Goal: Task Accomplishment & Management: Manage account settings

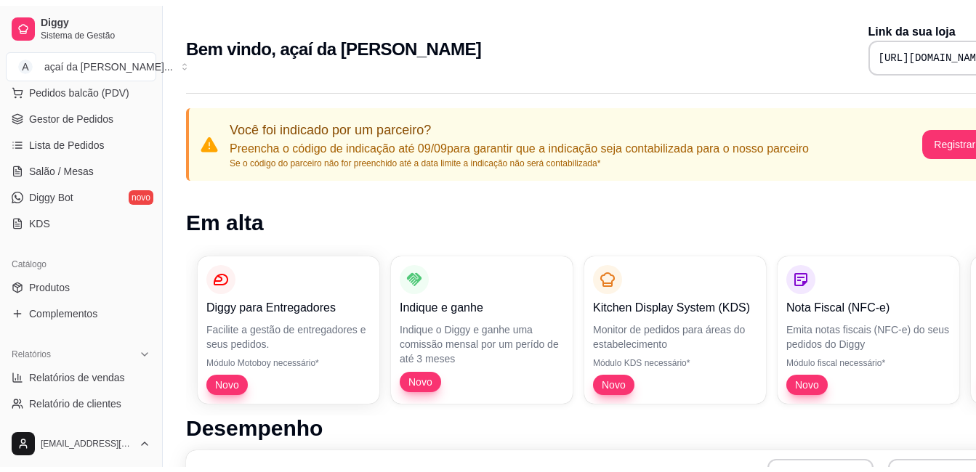
scroll to position [242, 0]
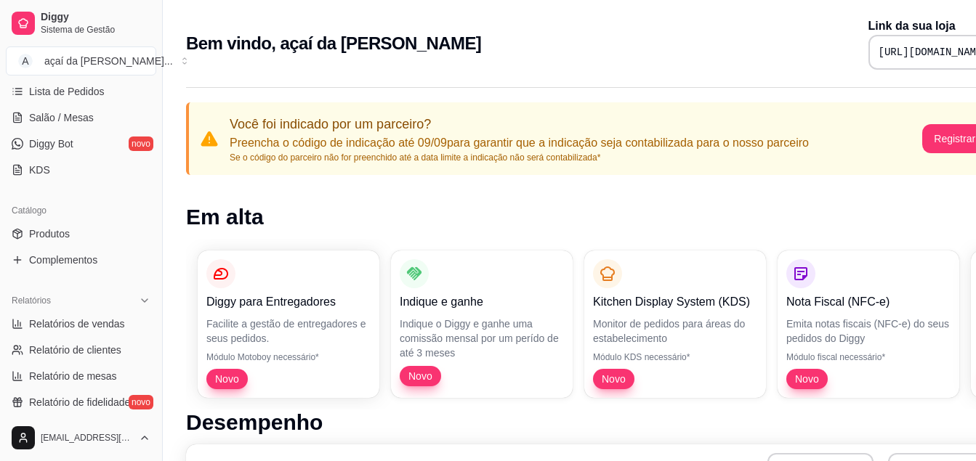
click at [46, 222] on div "Catálogo" at bounding box center [81, 210] width 150 height 23
click at [51, 232] on span "Produtos" at bounding box center [49, 234] width 41 height 15
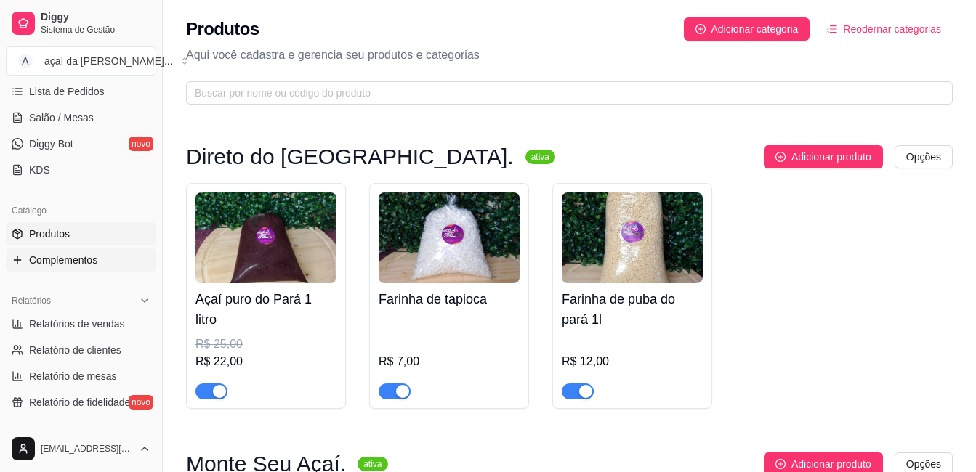
click at [44, 261] on span "Complementos" at bounding box center [63, 260] width 68 height 15
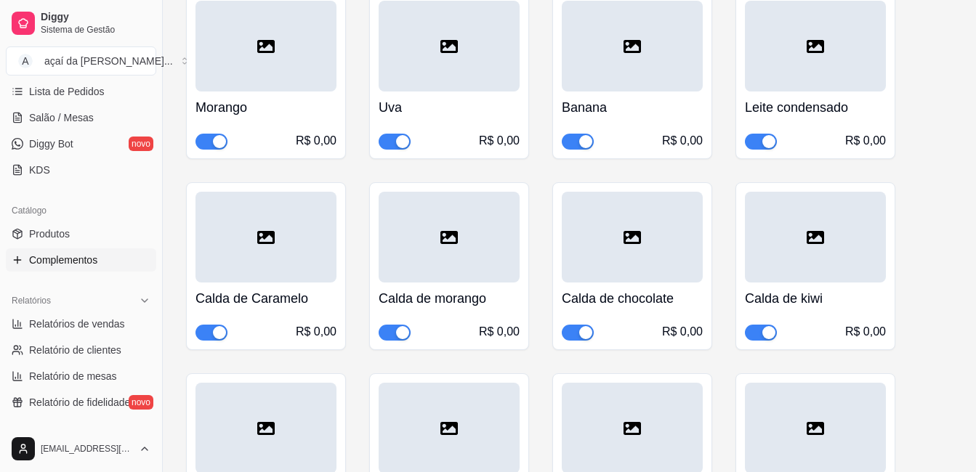
scroll to position [387, 0]
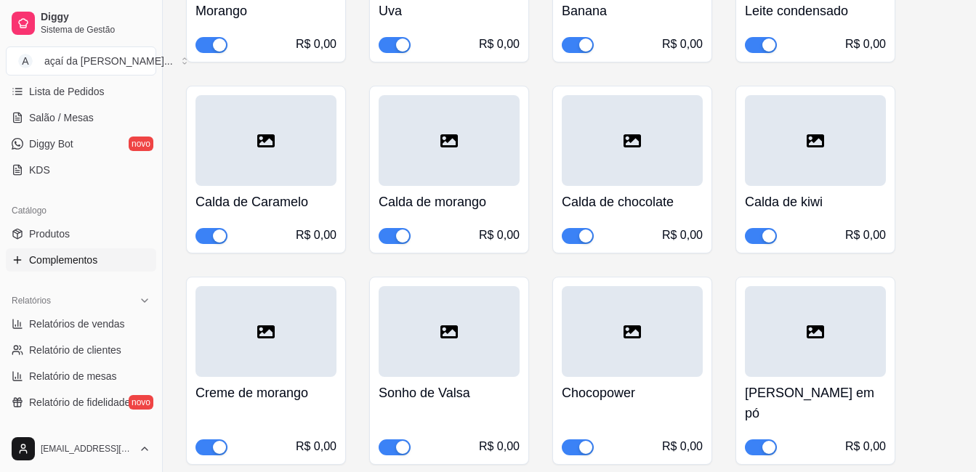
click at [210, 235] on button "button" at bounding box center [211, 236] width 32 height 16
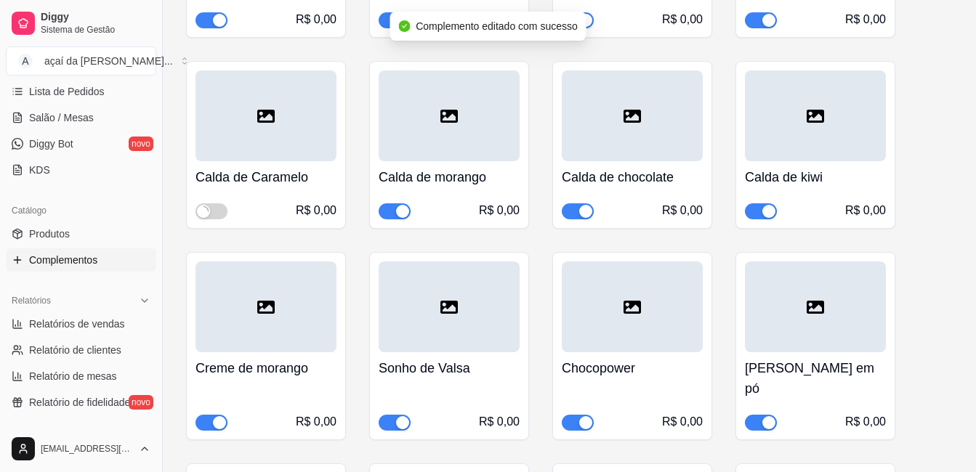
scroll to position [436, 0]
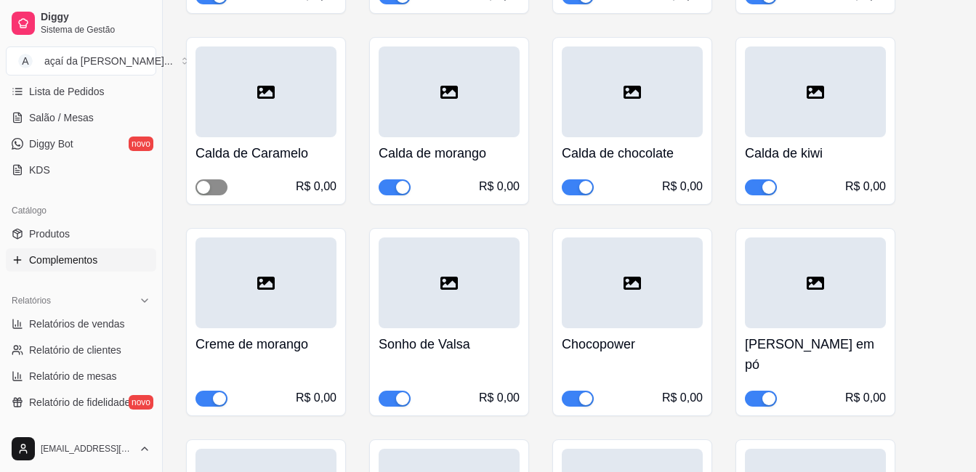
drag, startPoint x: 204, startPoint y: 188, endPoint x: 215, endPoint y: 195, distance: 12.7
click at [206, 188] on div "button" at bounding box center [203, 187] width 13 height 13
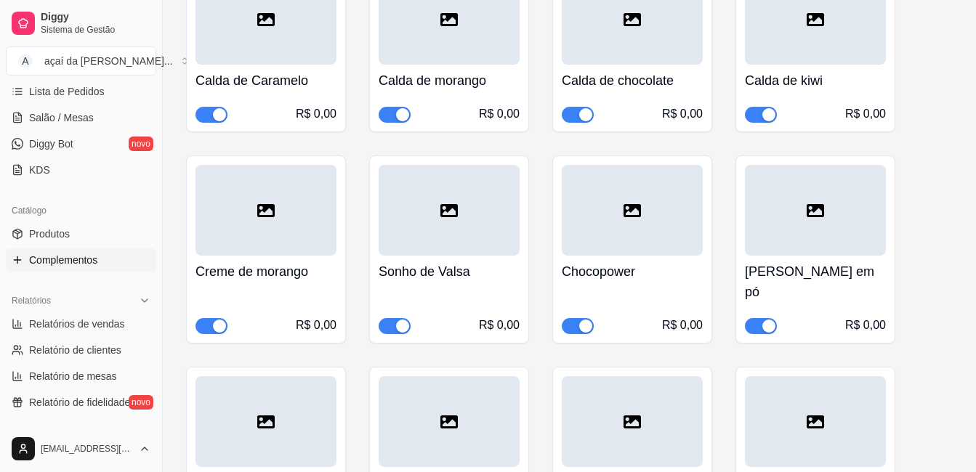
scroll to position [532, 0]
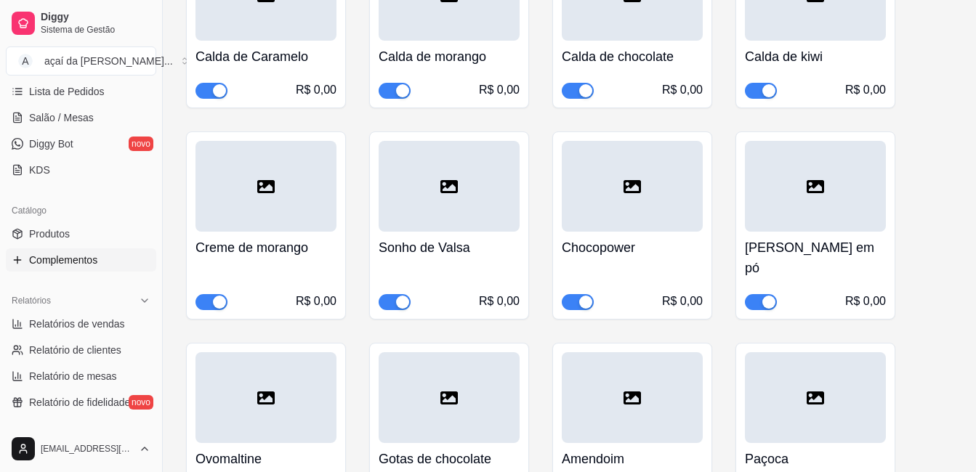
click at [209, 294] on span "button" at bounding box center [211, 302] width 32 height 16
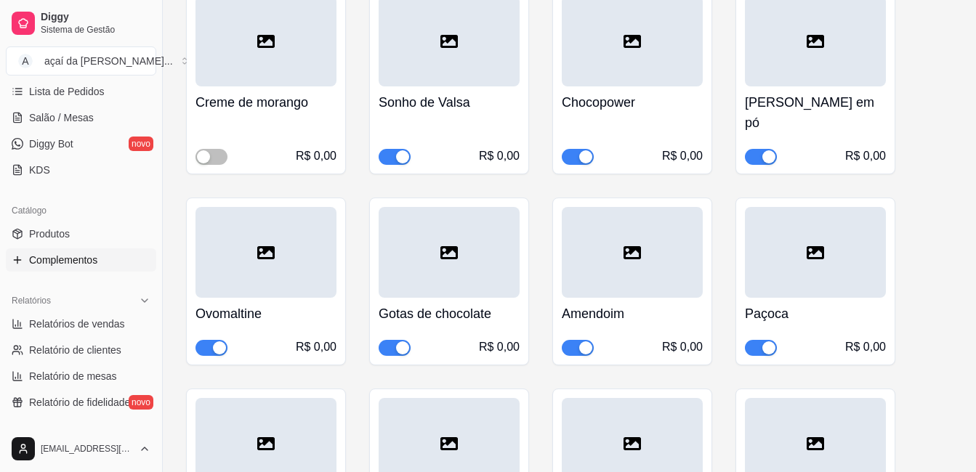
scroll to position [557, 0]
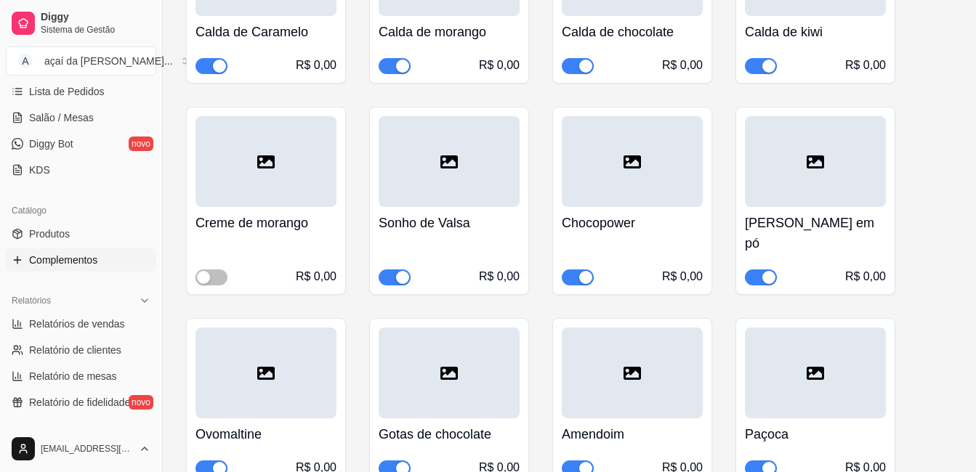
click at [262, 219] on h4 "Creme de morango" at bounding box center [265, 223] width 141 height 20
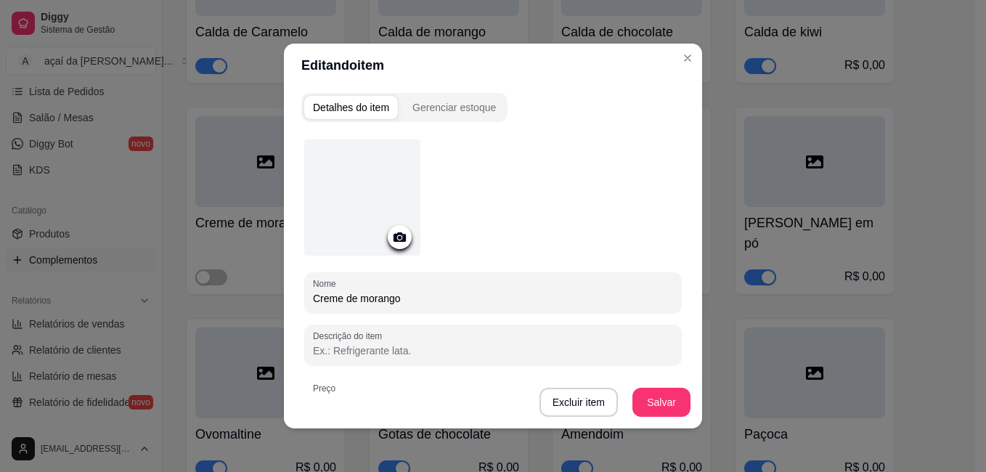
click at [442, 297] on input "Creme de morango" at bounding box center [493, 298] width 360 height 15
type input "C"
type input "geleia de morango"
click at [641, 402] on button "Salvar" at bounding box center [661, 403] width 57 height 28
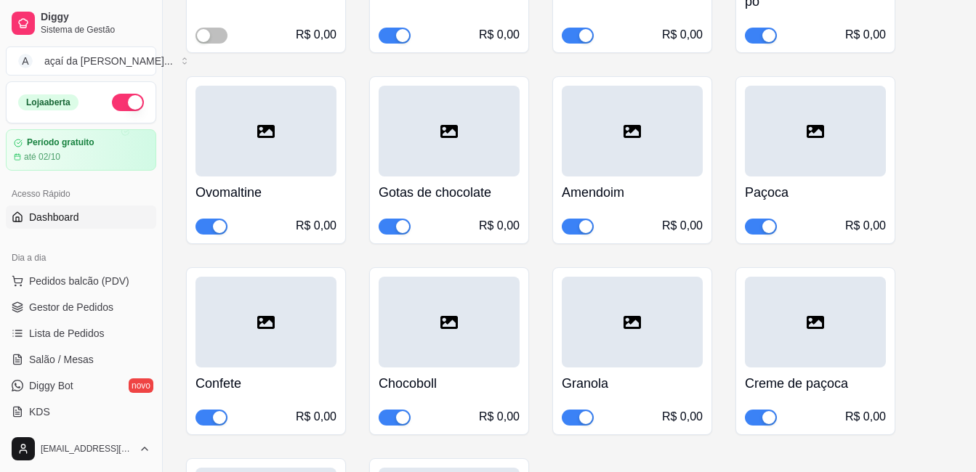
scroll to position [726, 0]
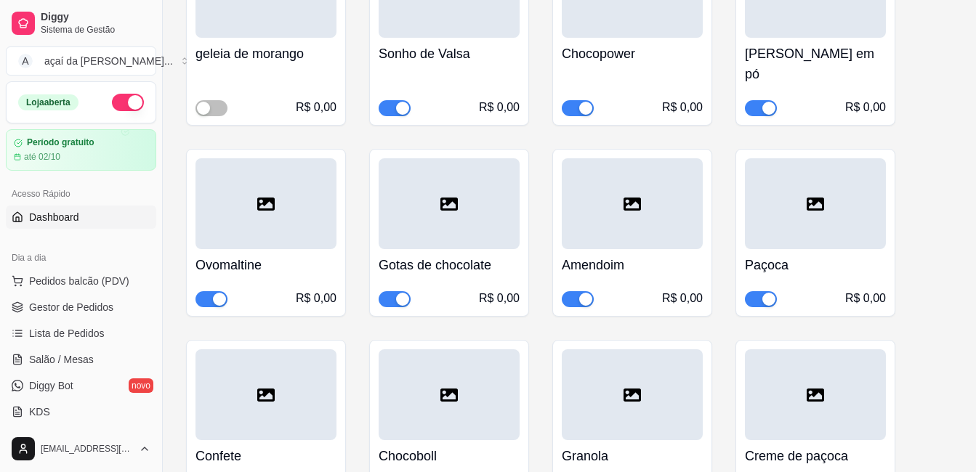
click at [81, 224] on link "Dashboard" at bounding box center [81, 217] width 150 height 23
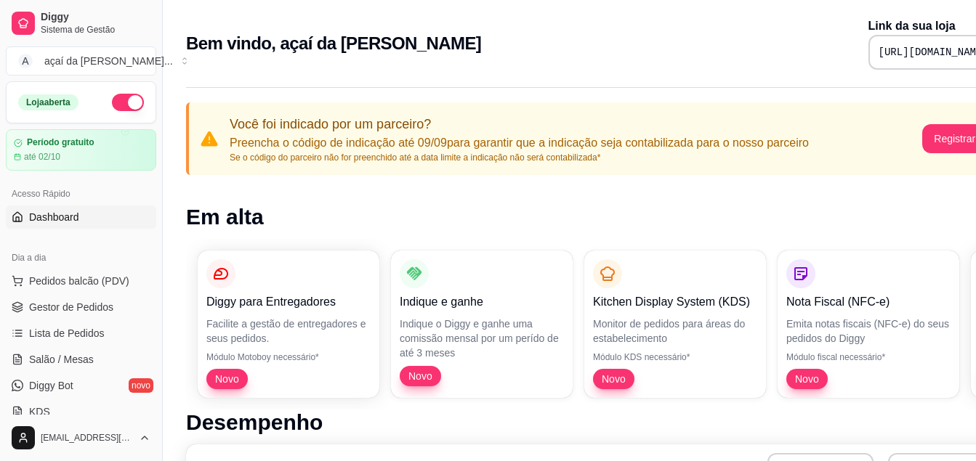
scroll to position [24, 0]
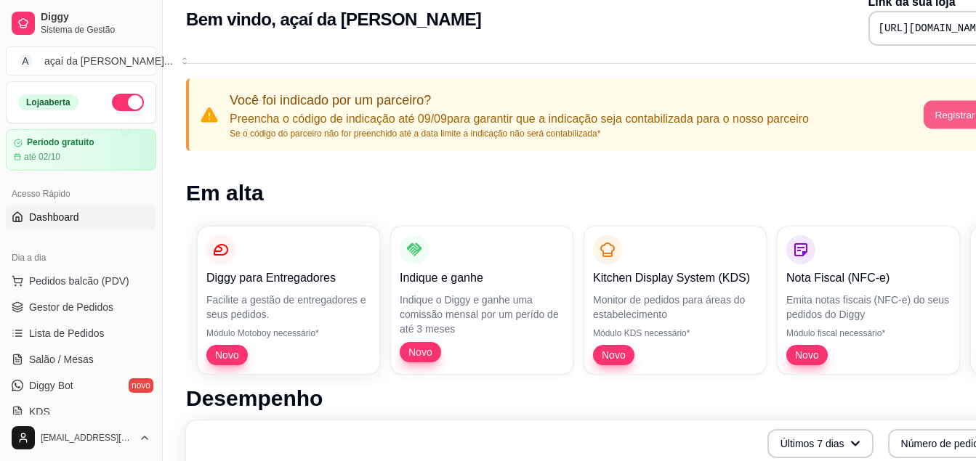
click at [955, 110] on button "Registrar agora" at bounding box center [968, 115] width 91 height 28
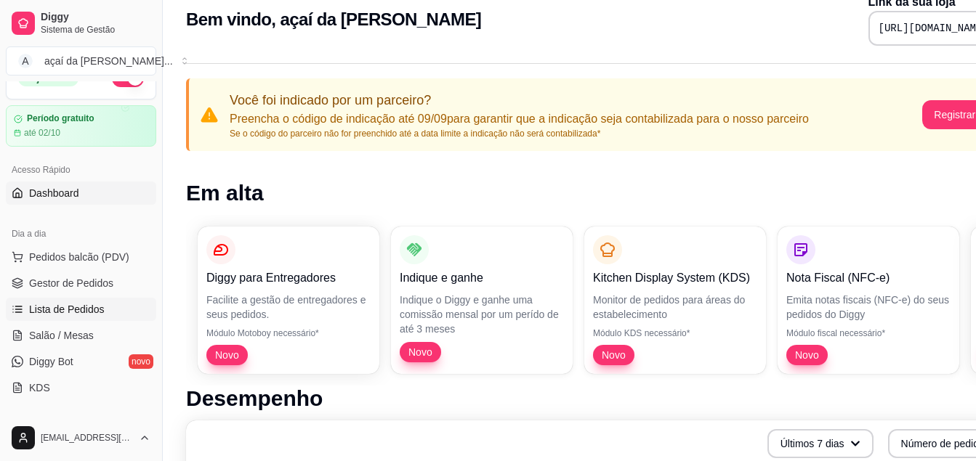
scroll to position [73, 0]
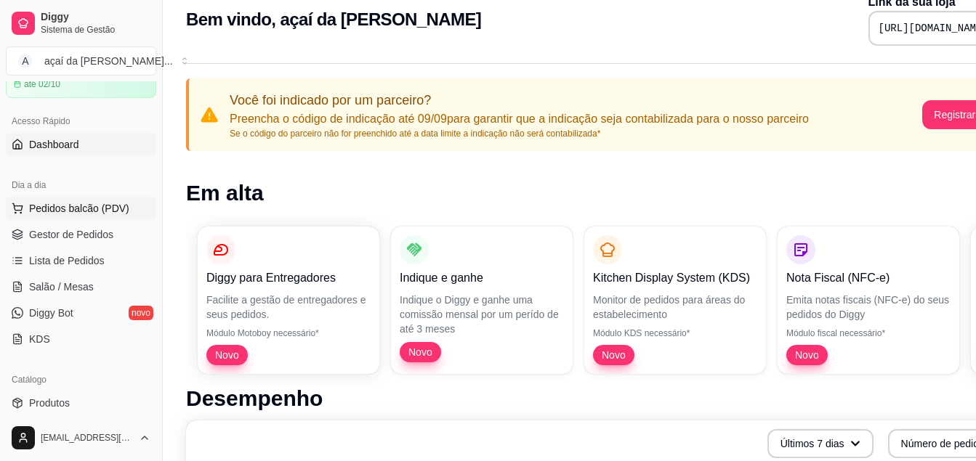
click at [101, 200] on button "Pedidos balcão (PDV)" at bounding box center [81, 208] width 150 height 23
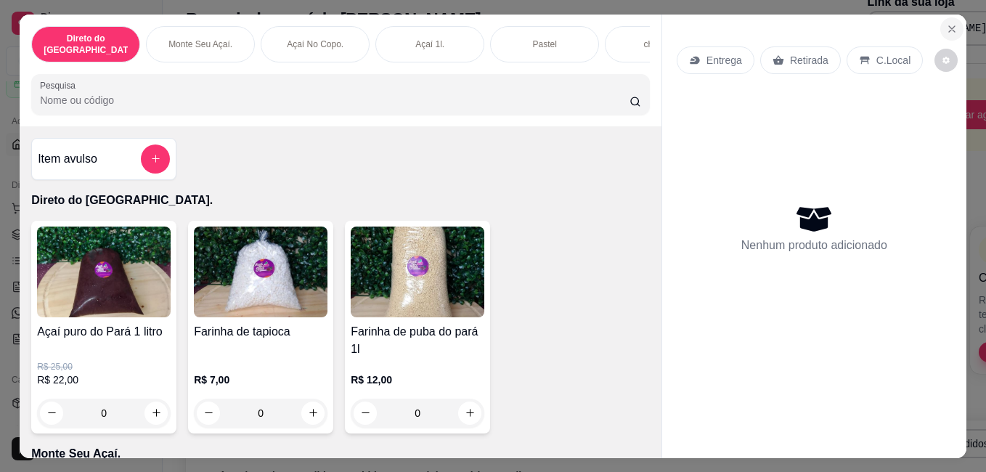
click at [950, 23] on icon "Close" at bounding box center [952, 29] width 12 height 12
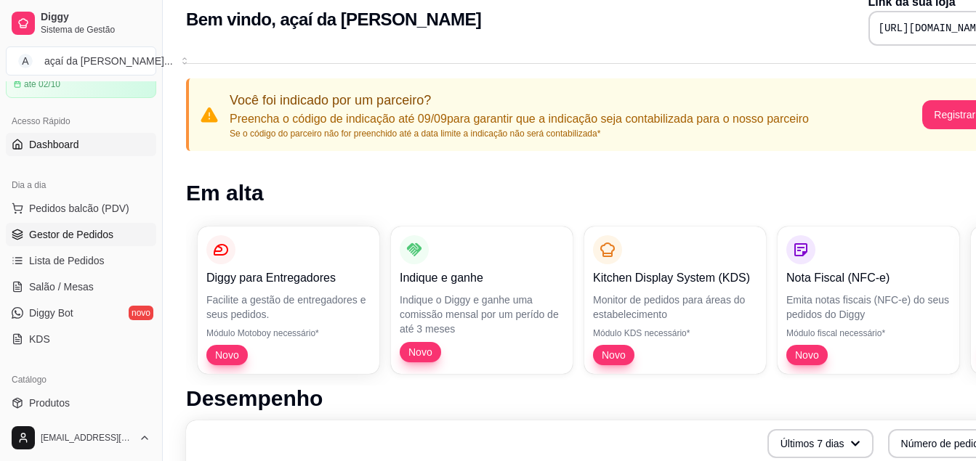
click at [21, 241] on link "Gestor de Pedidos" at bounding box center [81, 234] width 150 height 23
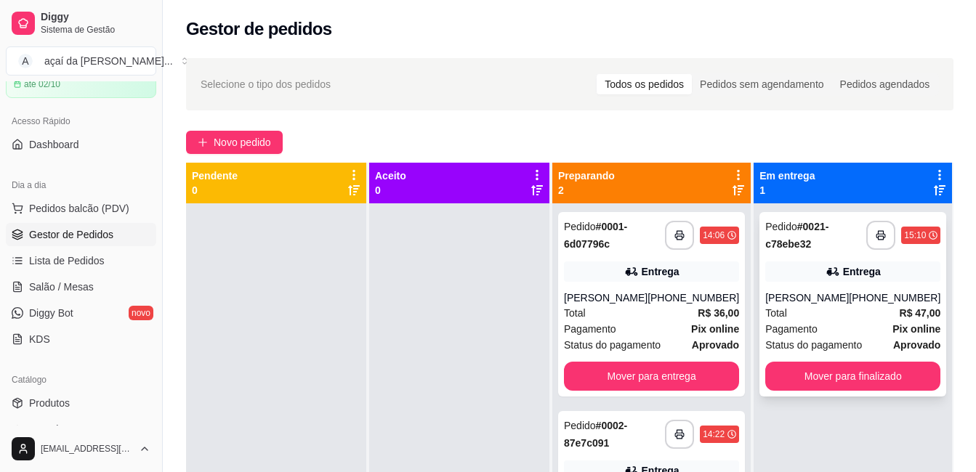
click at [853, 300] on div "[PHONE_NUMBER]" at bounding box center [894, 298] width 92 height 15
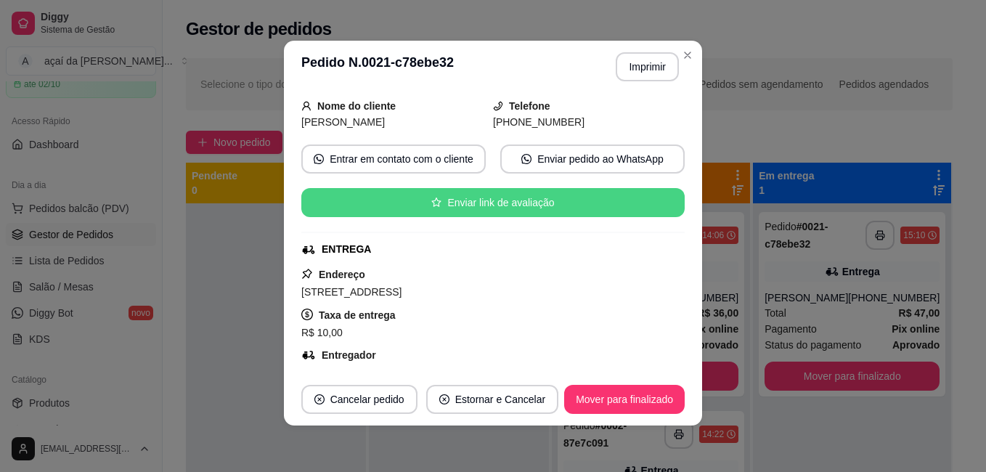
scroll to position [41, 0]
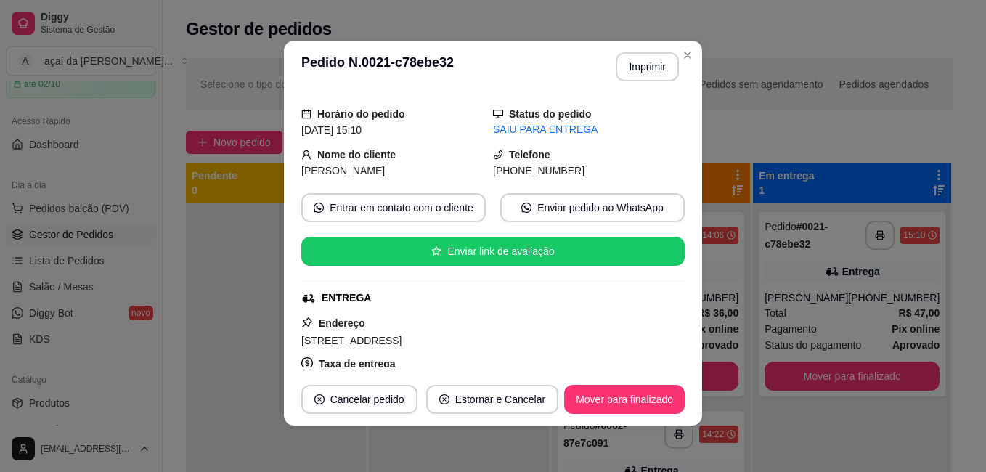
click at [612, 381] on footer "Cancelar pedido Estornar e Cancelar Mover para finalizado" at bounding box center [493, 399] width 418 height 52
click at [615, 391] on button "Mover para finalizado" at bounding box center [625, 400] width 117 height 28
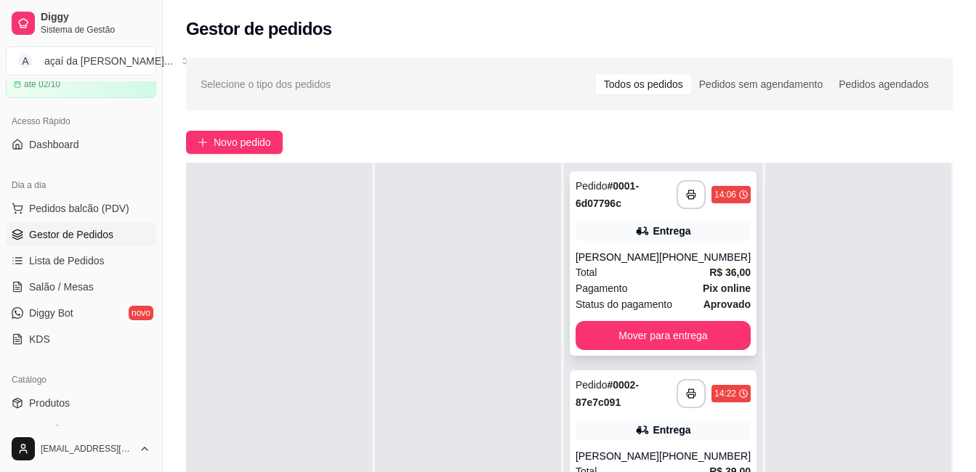
click at [596, 252] on div "[PERSON_NAME]" at bounding box center [617, 257] width 84 height 15
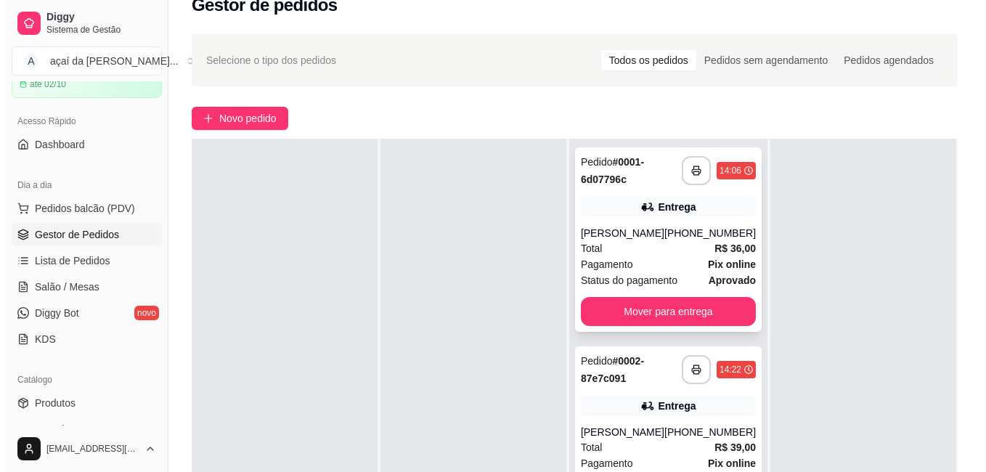
scroll to position [121, 0]
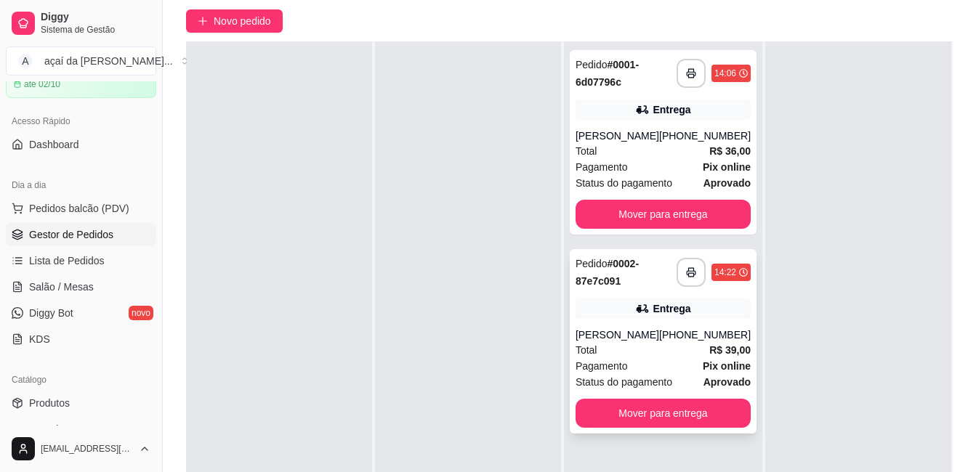
click at [580, 311] on div "Entrega" at bounding box center [662, 309] width 175 height 20
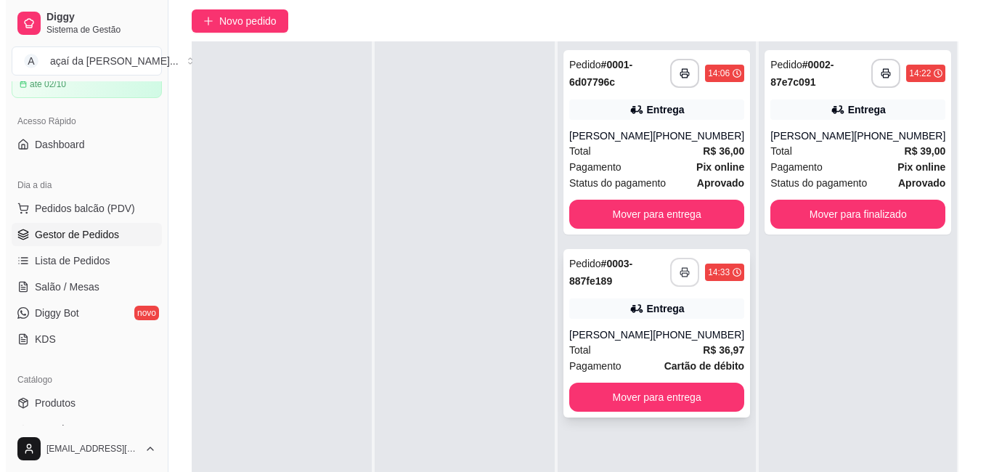
scroll to position [0, 0]
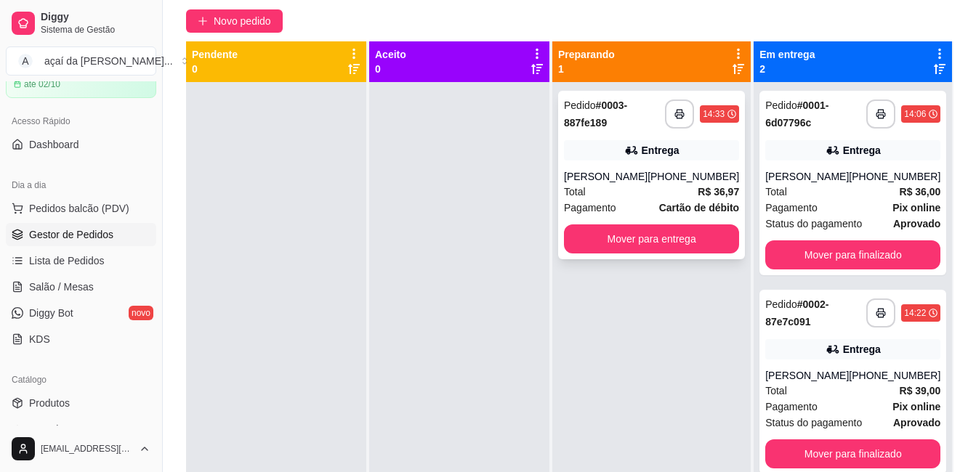
click at [631, 188] on div "Total R$ 36,97" at bounding box center [651, 192] width 175 height 16
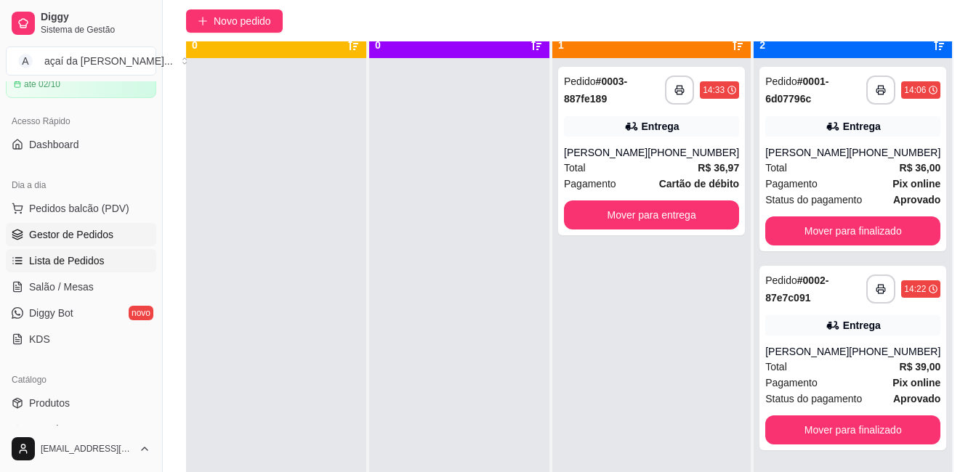
click at [57, 258] on span "Lista de Pedidos" at bounding box center [67, 261] width 76 height 15
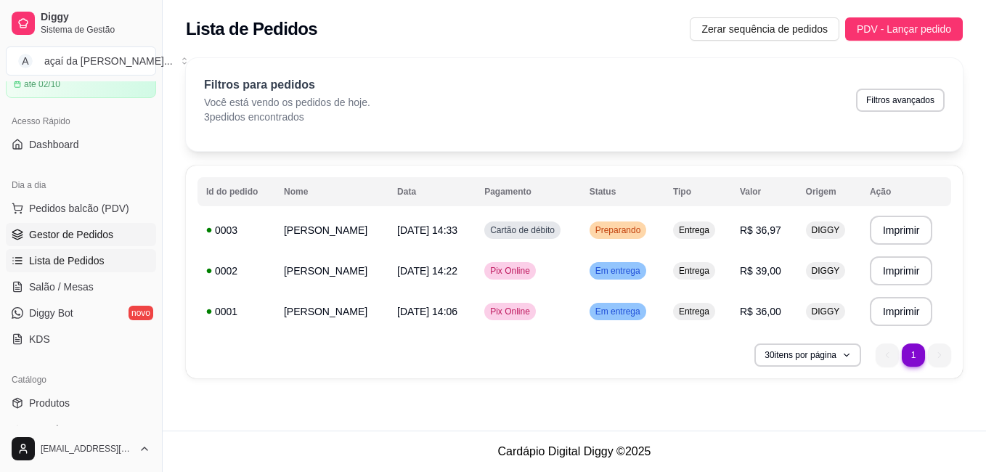
click at [86, 238] on span "Gestor de Pedidos" at bounding box center [71, 234] width 84 height 15
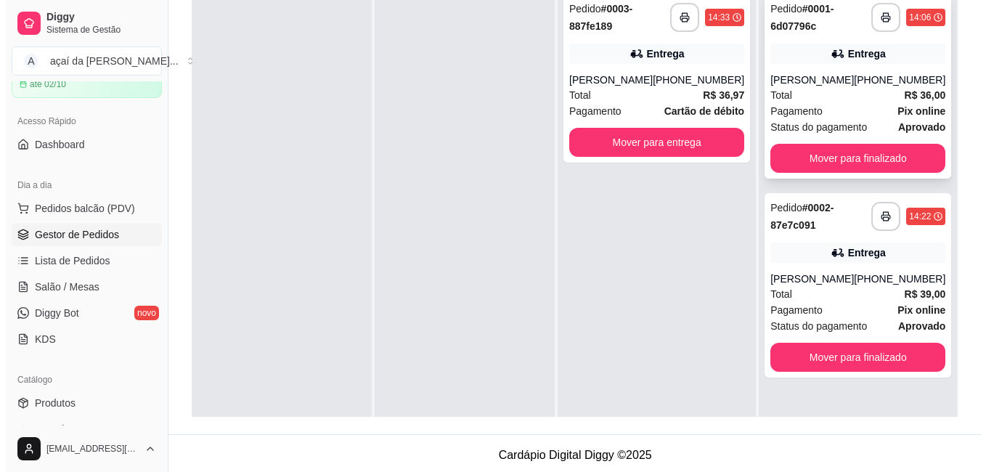
scroll to position [121, 0]
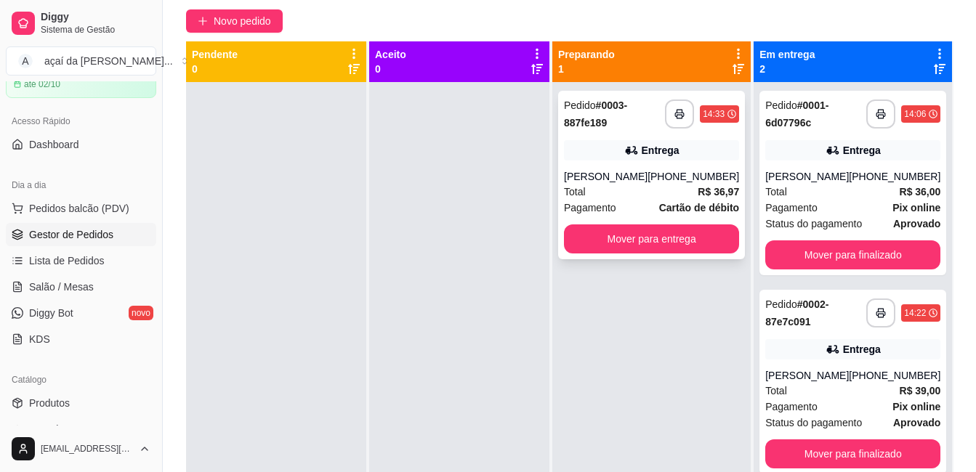
click at [662, 142] on div "Entrega" at bounding box center [651, 150] width 175 height 20
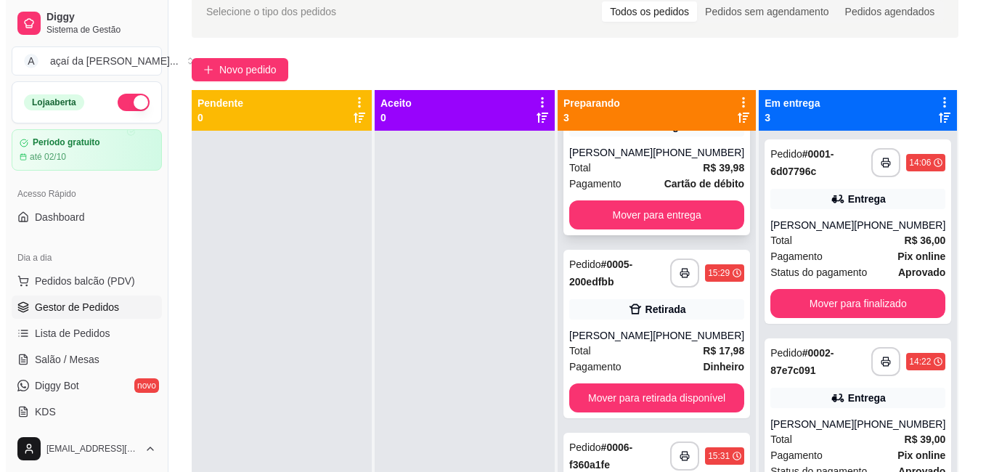
scroll to position [122, 0]
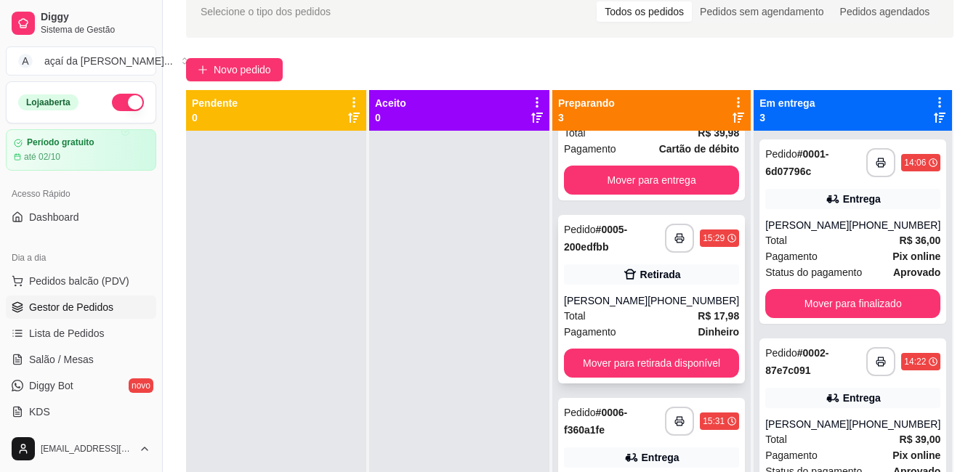
click at [652, 286] on div "**********" at bounding box center [651, 299] width 187 height 169
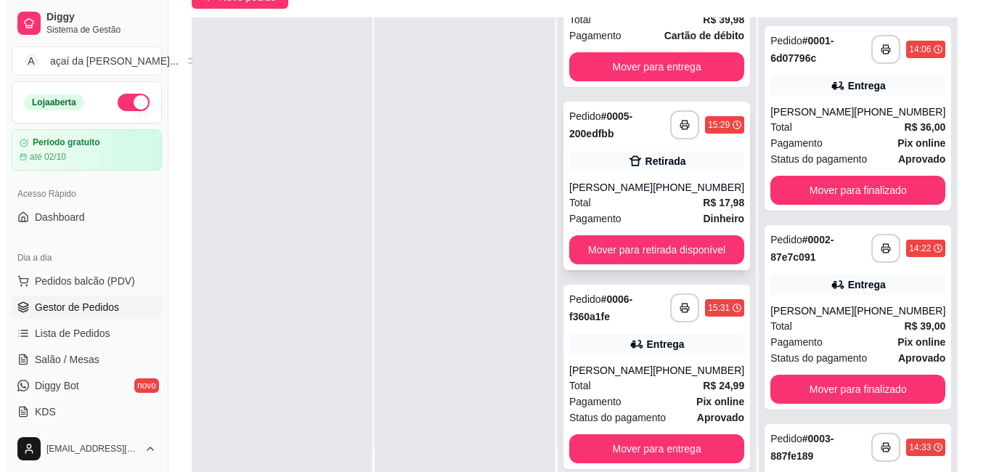
scroll to position [218, 0]
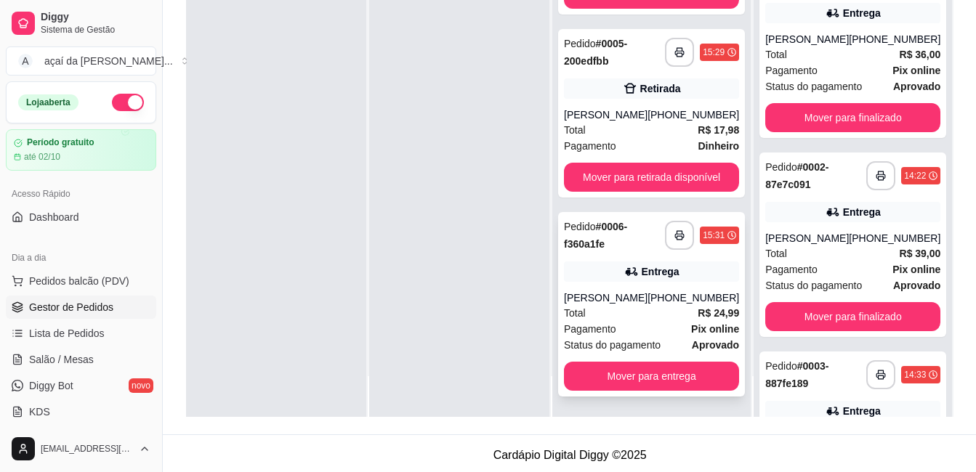
click at [617, 254] on div "**********" at bounding box center [651, 304] width 187 height 184
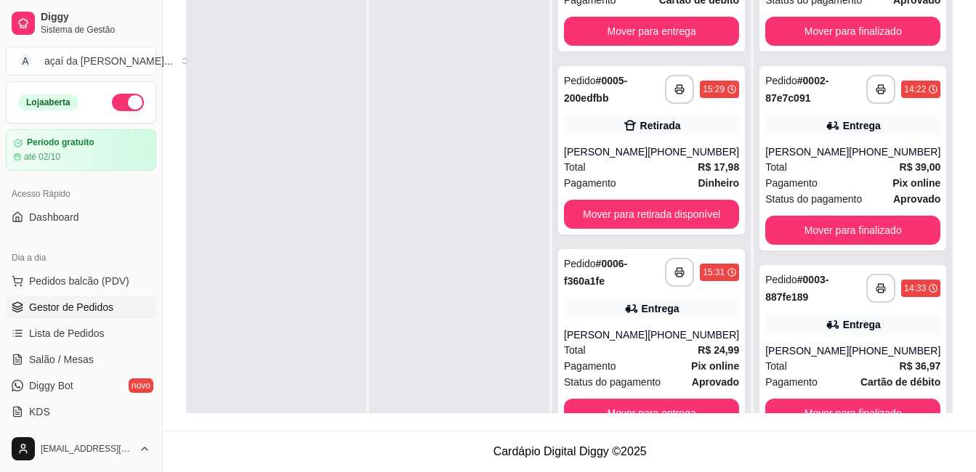
scroll to position [41, 0]
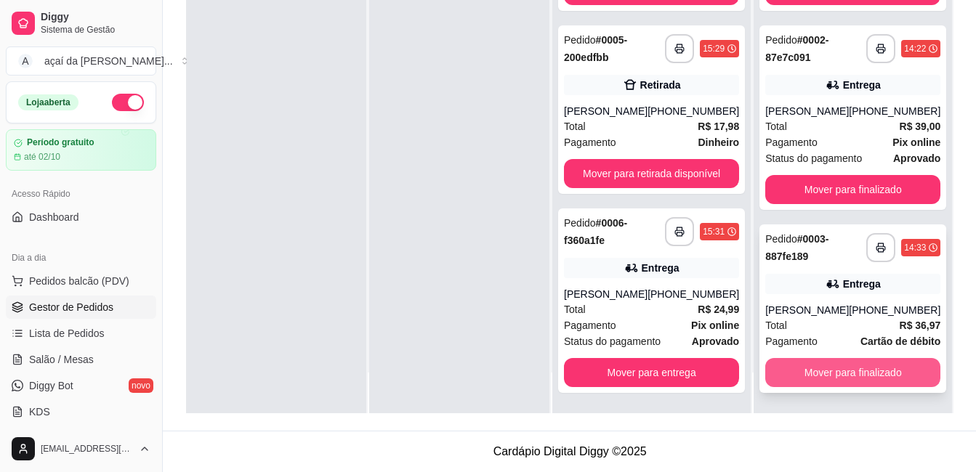
click at [866, 370] on button "Mover para finalizado" at bounding box center [852, 372] width 175 height 29
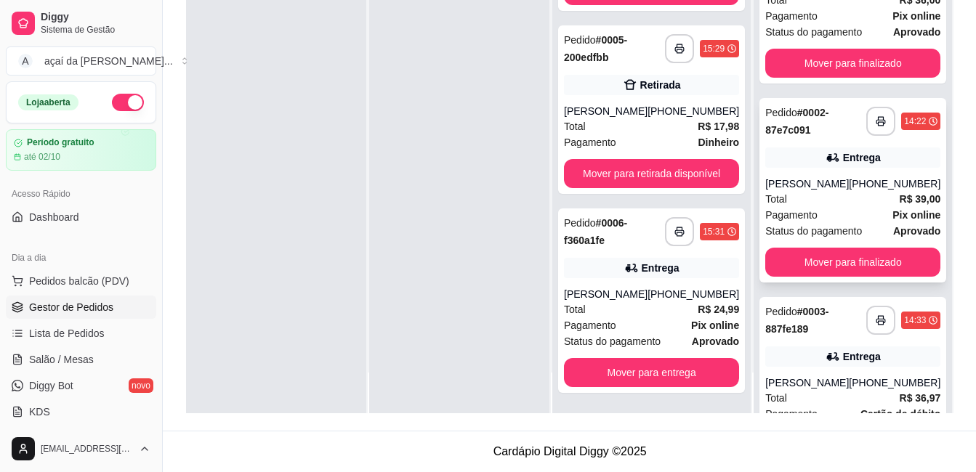
scroll to position [0, 0]
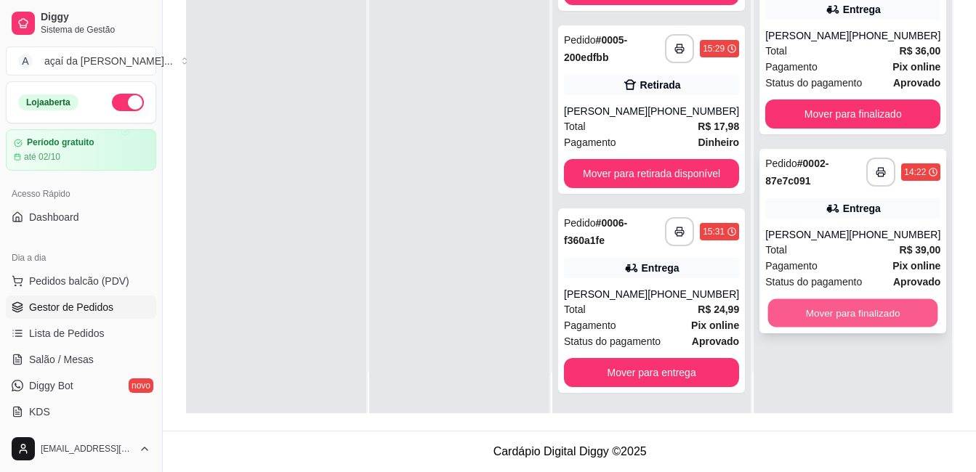
click at [802, 317] on button "Mover para finalizado" at bounding box center [853, 313] width 170 height 28
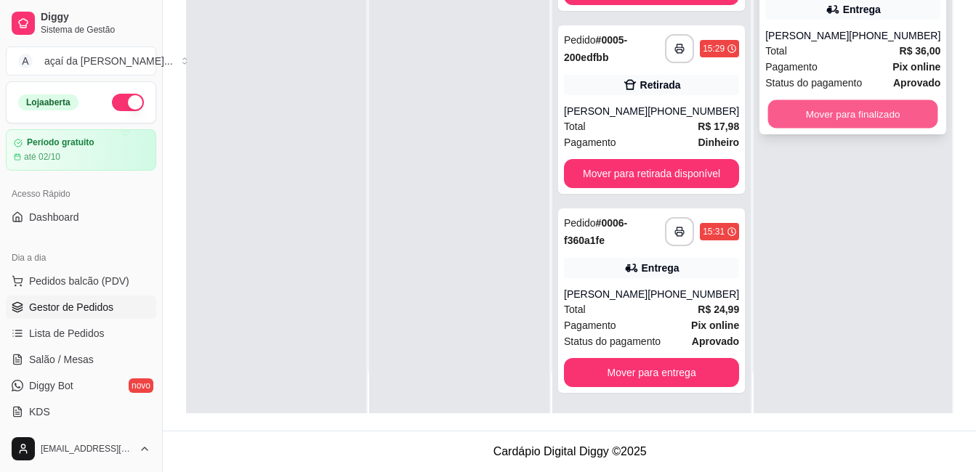
click at [816, 126] on button "Mover para finalizado" at bounding box center [853, 114] width 170 height 28
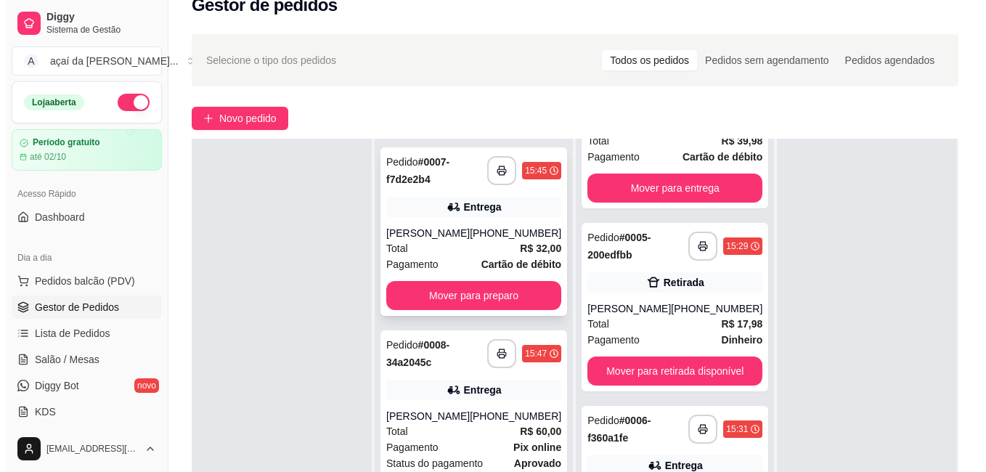
scroll to position [97, 0]
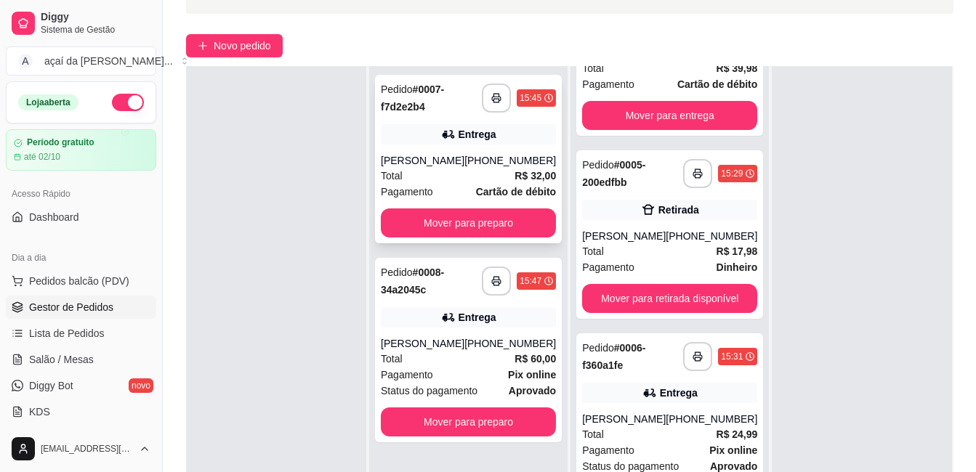
click at [445, 174] on div "Total R$ 32,00" at bounding box center [468, 176] width 175 height 16
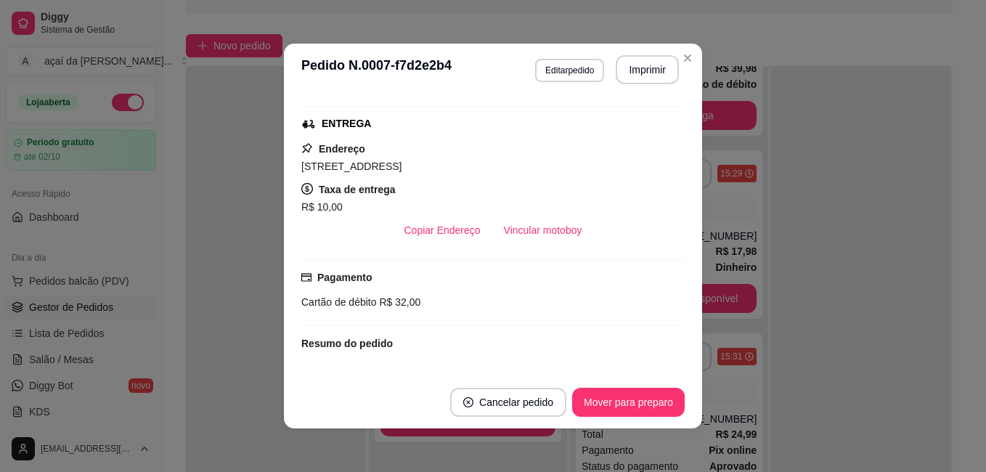
scroll to position [296, 0]
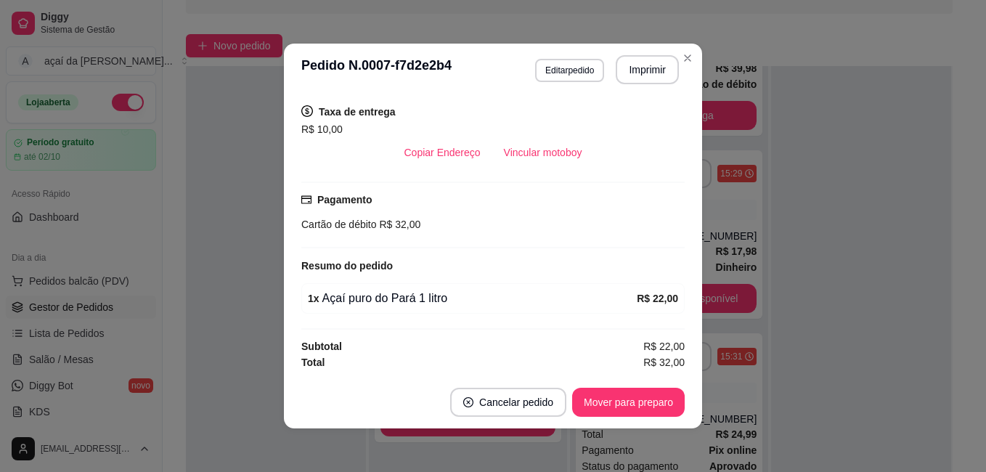
click at [680, 401] on footer "Cancelar pedido Mover para preparo" at bounding box center [493, 402] width 418 height 52
click at [636, 391] on button "Mover para preparo" at bounding box center [628, 403] width 109 height 28
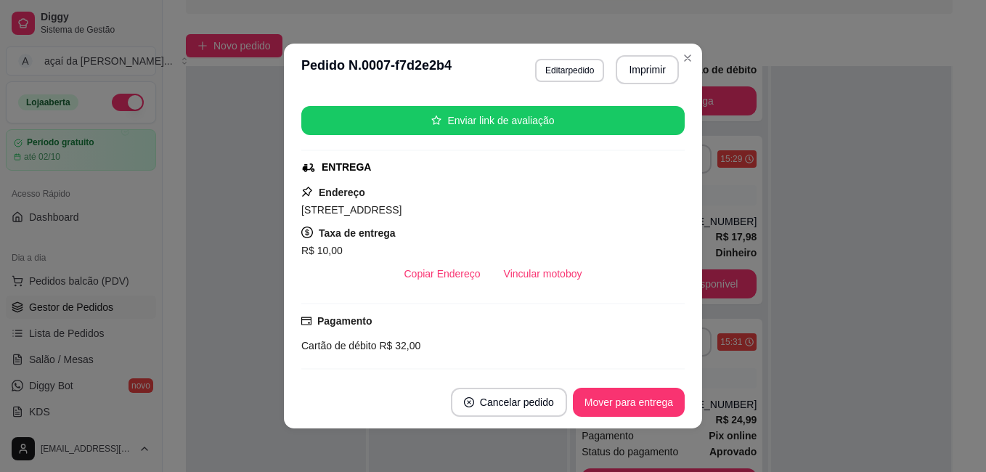
scroll to position [126, 0]
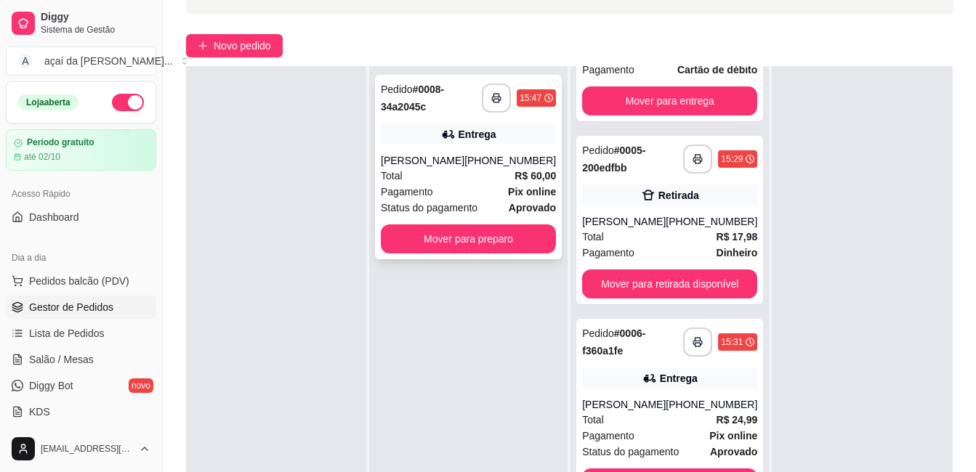
click at [410, 137] on div "Entrega" at bounding box center [468, 134] width 175 height 20
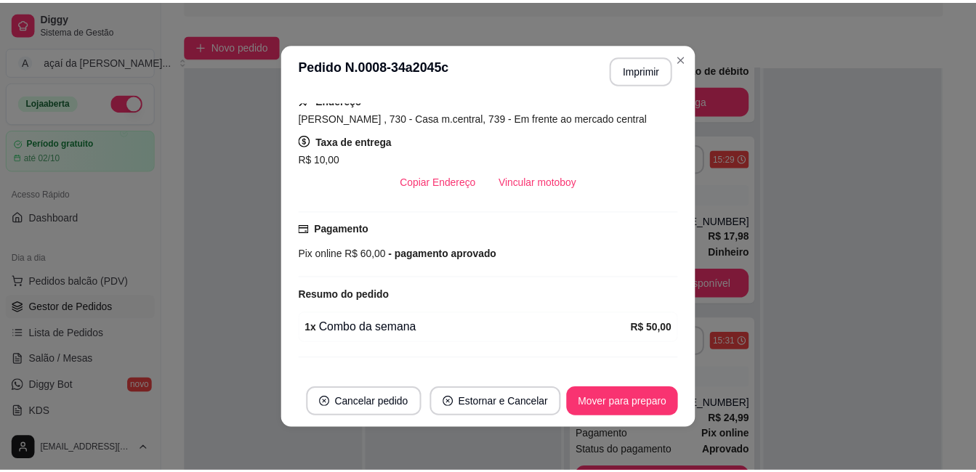
scroll to position [296, 0]
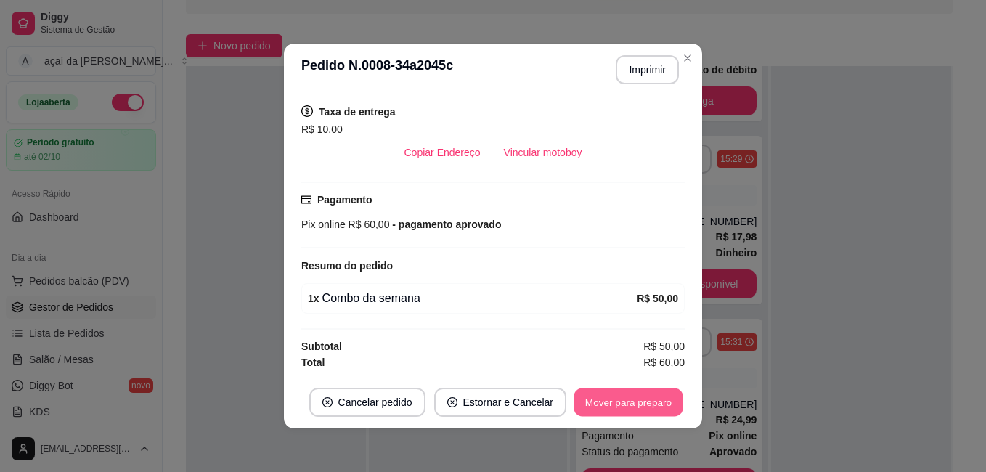
click at [620, 389] on button "Mover para preparo" at bounding box center [628, 403] width 109 height 28
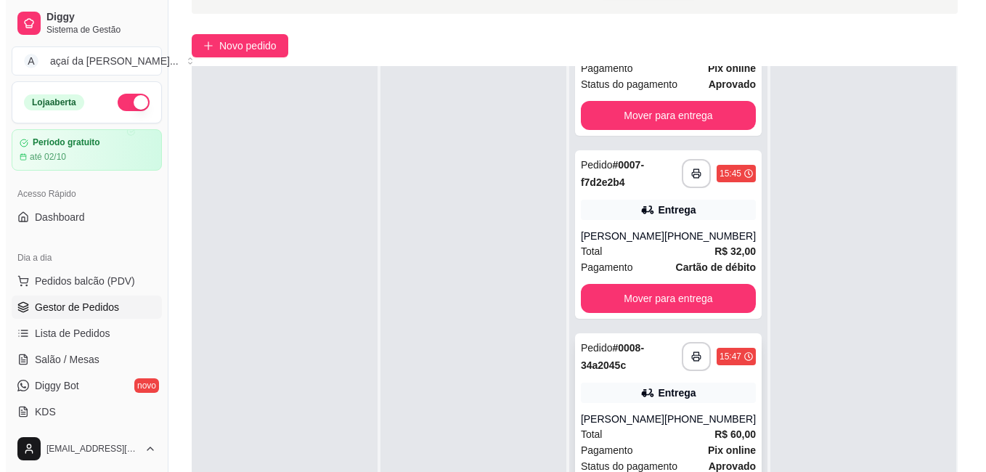
scroll to position [222, 0]
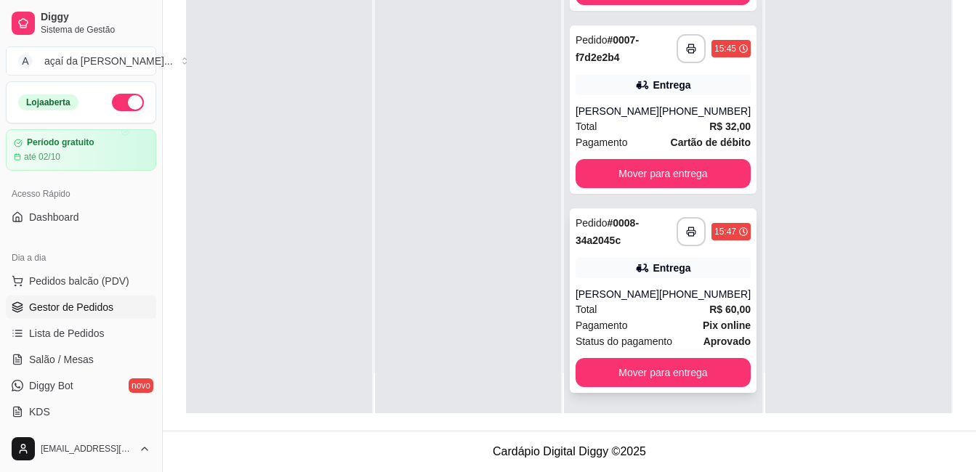
click at [590, 302] on span "Total" at bounding box center [586, 309] width 22 height 16
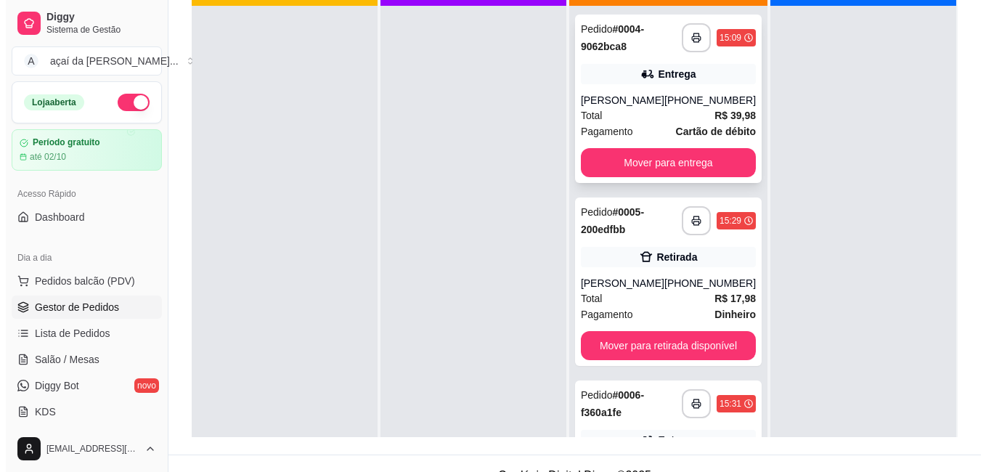
scroll to position [76, 0]
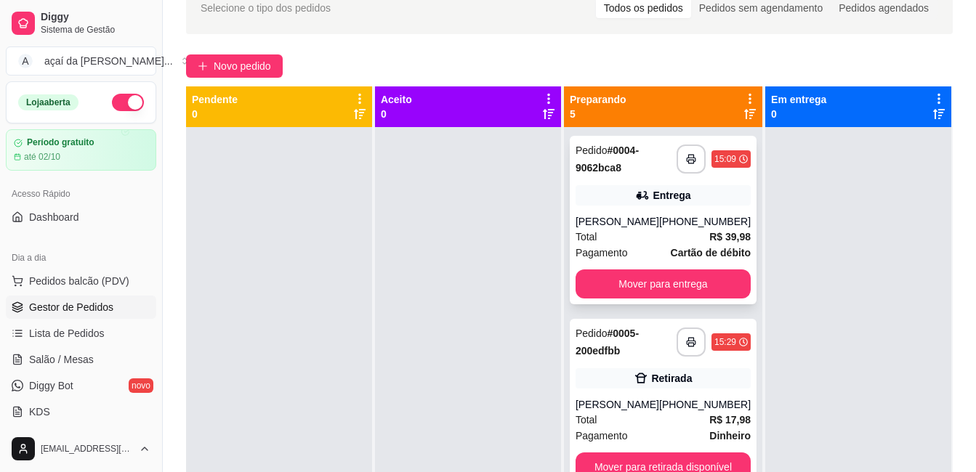
click at [623, 229] on div "[PERSON_NAME]" at bounding box center [617, 221] width 84 height 15
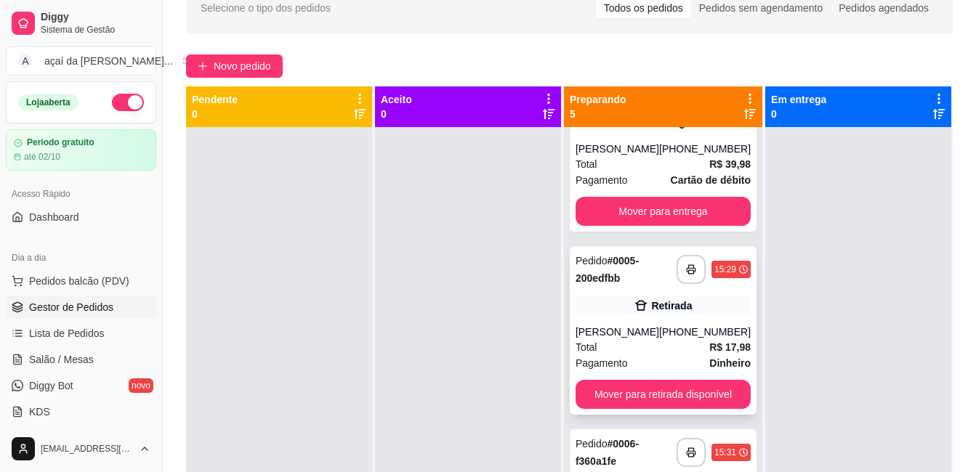
scroll to position [97, 0]
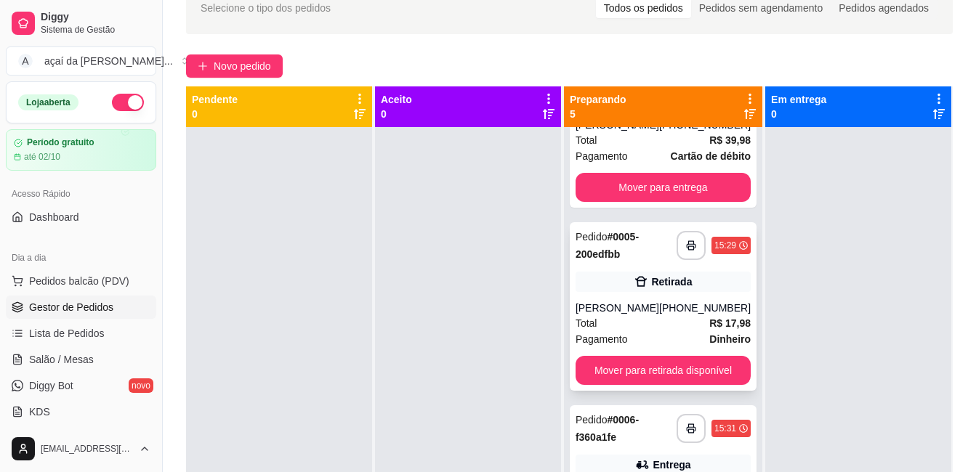
click at [694, 292] on div "Retirada" at bounding box center [662, 282] width 175 height 20
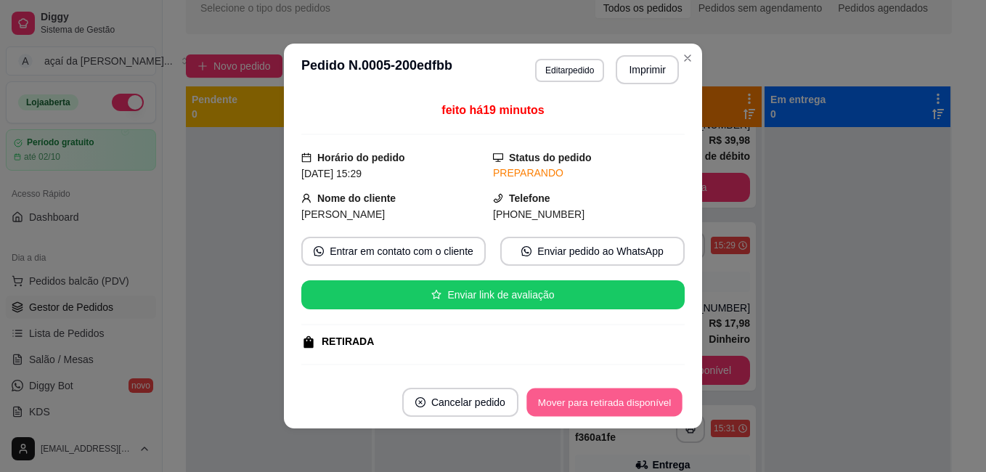
click at [607, 397] on button "Mover para retirada disponível" at bounding box center [604, 403] width 155 height 28
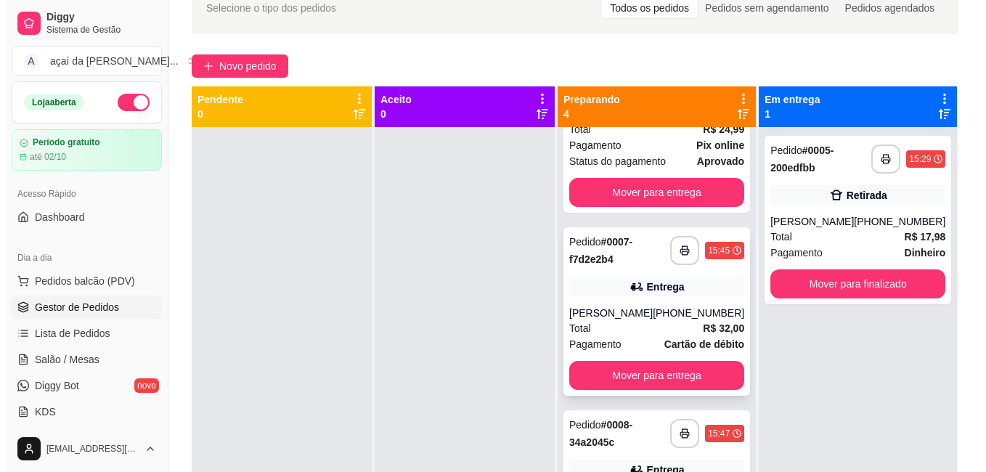
scroll to position [315, 0]
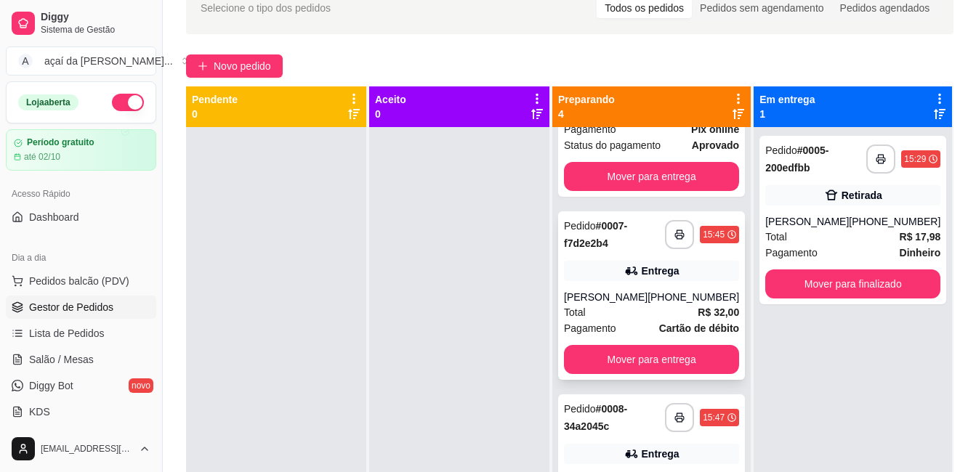
click at [615, 277] on div "Entrega" at bounding box center [651, 271] width 175 height 20
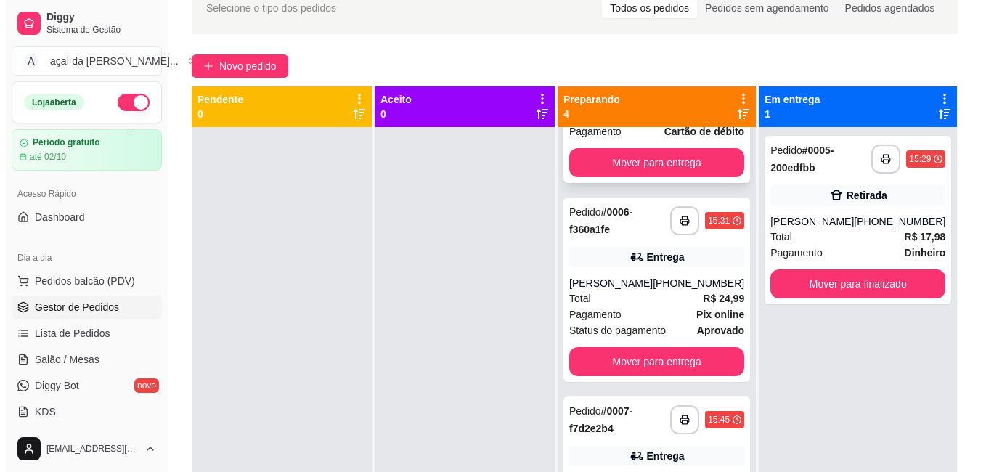
scroll to position [0, 0]
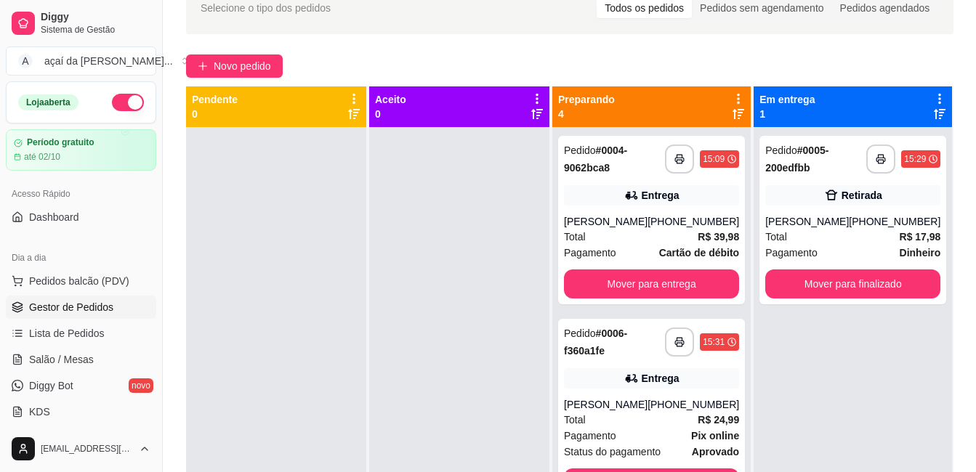
click at [462, 65] on div "Novo pedido" at bounding box center [569, 65] width 767 height 23
click at [814, 191] on div "**********" at bounding box center [852, 220] width 187 height 169
click at [761, 182] on div "**********" at bounding box center [852, 220] width 187 height 169
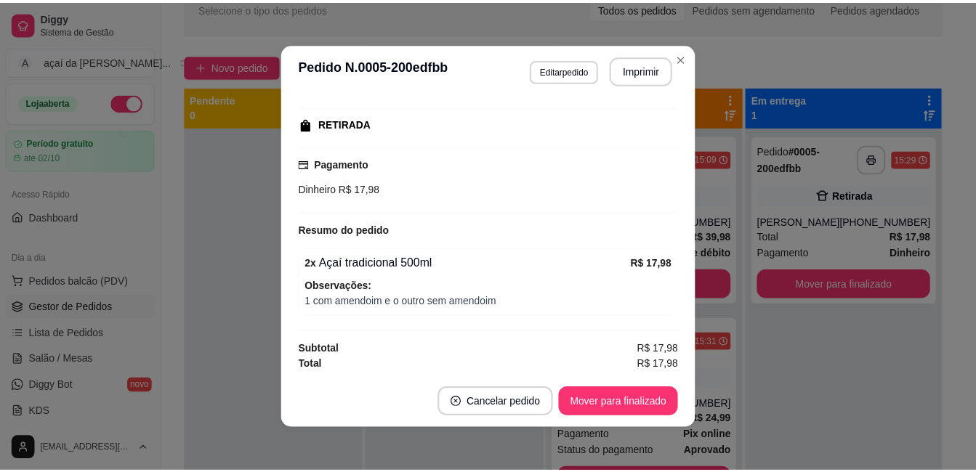
scroll to position [220, 0]
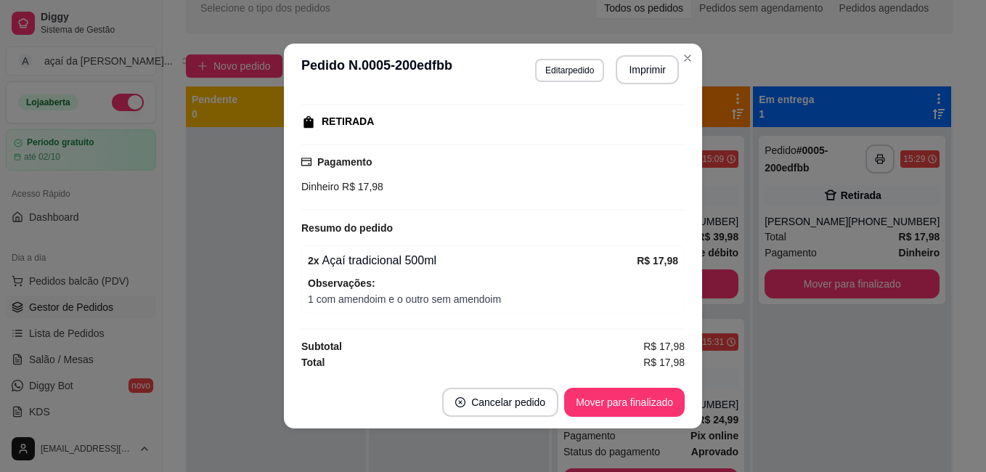
click at [695, 58] on header "**********" at bounding box center [493, 70] width 418 height 52
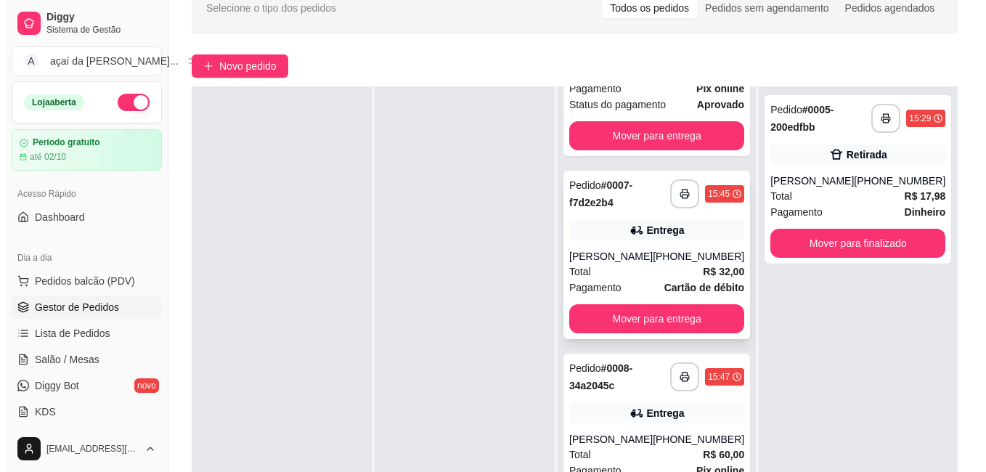
scroll to position [222, 0]
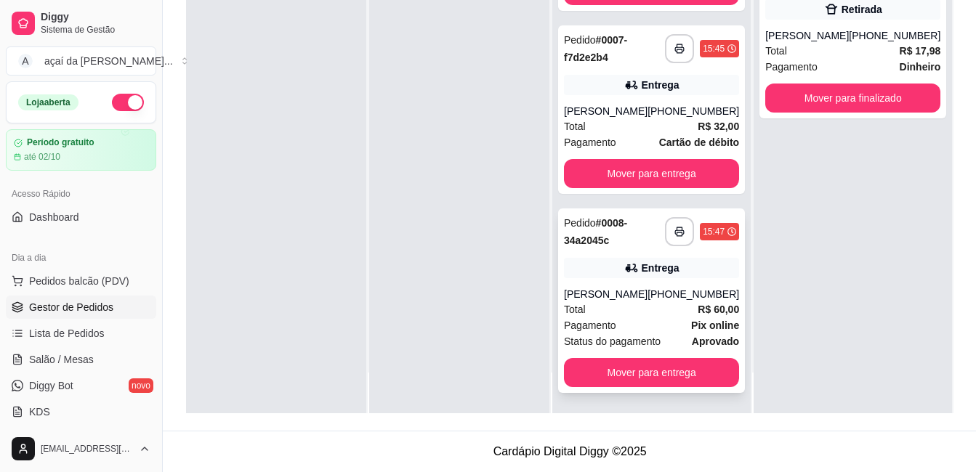
click at [640, 297] on div "[PERSON_NAME]" at bounding box center [606, 294] width 84 height 15
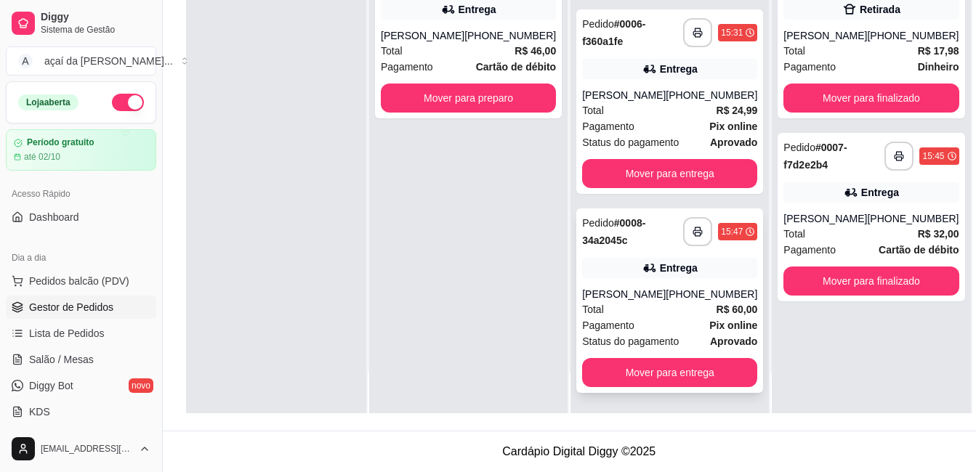
click at [601, 276] on div "Entrega" at bounding box center [669, 268] width 175 height 20
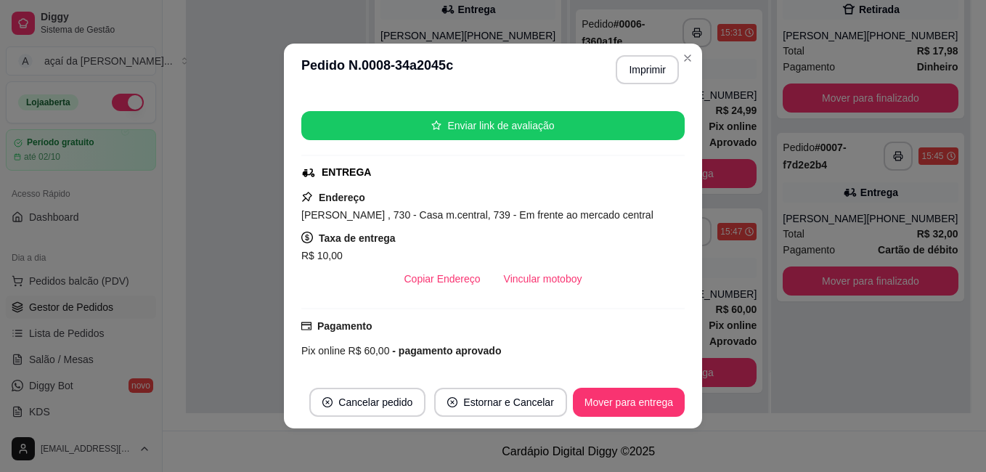
scroll to position [296, 0]
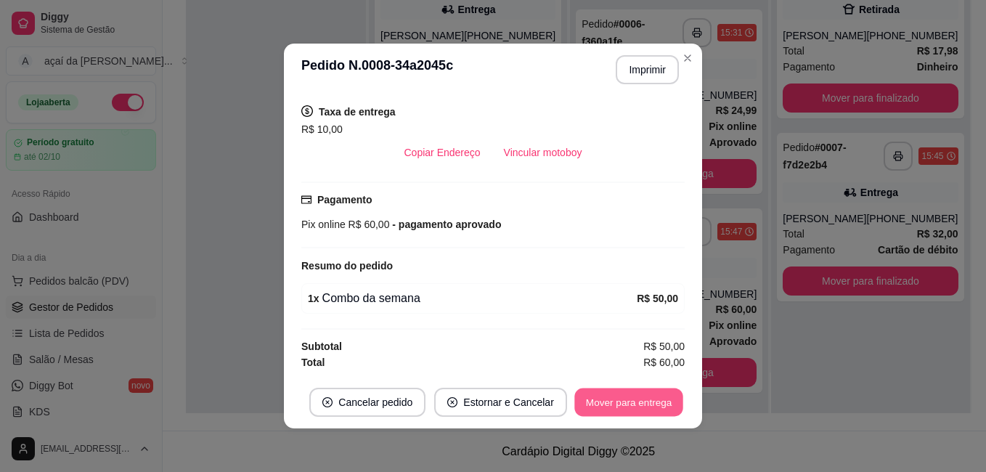
click at [639, 400] on button "Mover para entrega" at bounding box center [629, 403] width 109 height 28
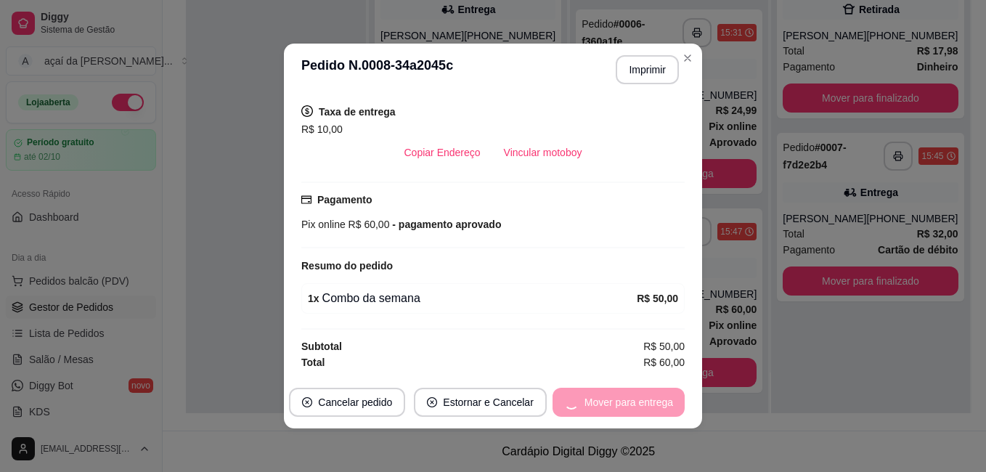
scroll to position [0, 0]
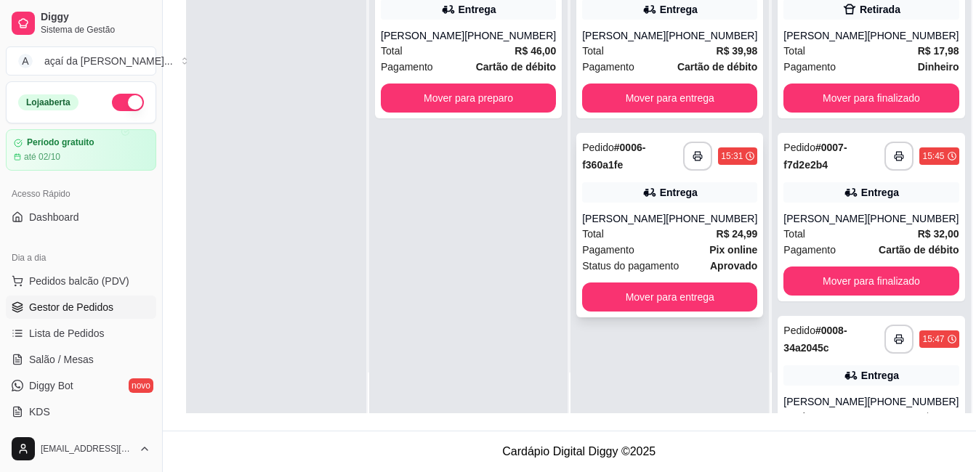
click at [669, 174] on div "**********" at bounding box center [669, 156] width 175 height 35
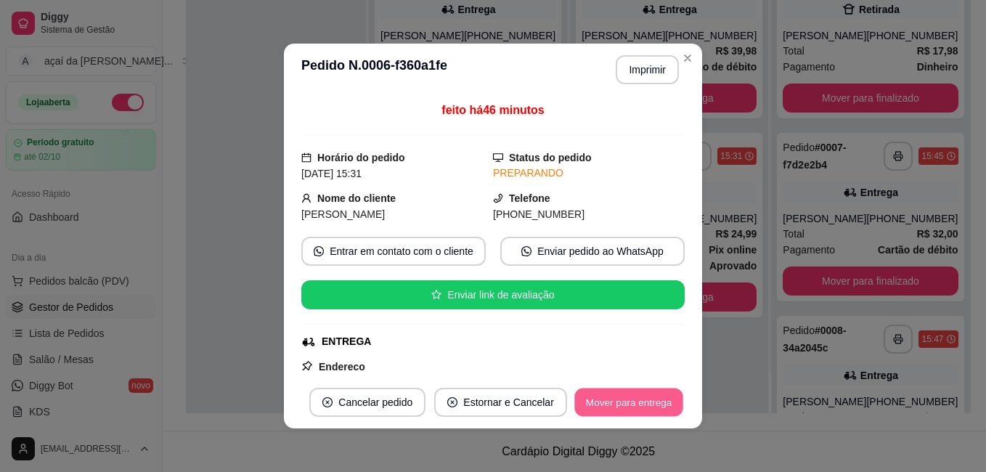
click at [645, 397] on button "Mover para entrega" at bounding box center [629, 403] width 109 height 28
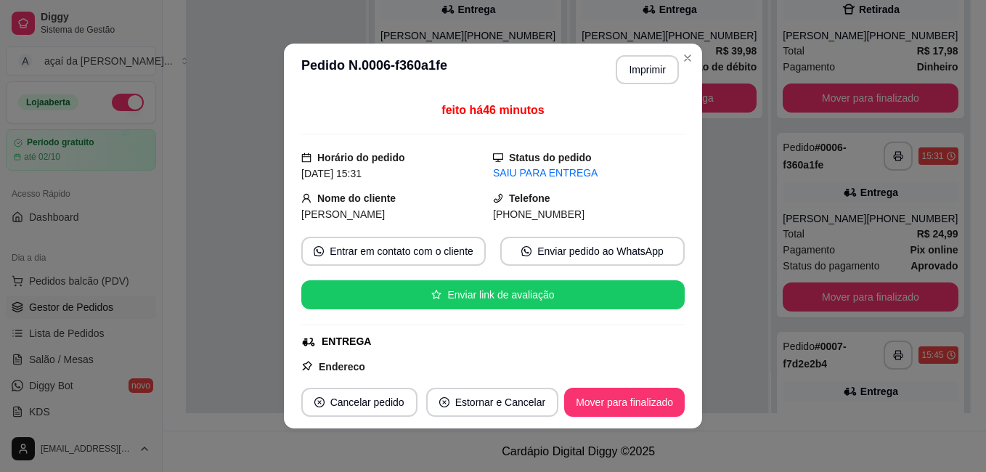
click at [681, 45] on header "**********" at bounding box center [493, 70] width 418 height 52
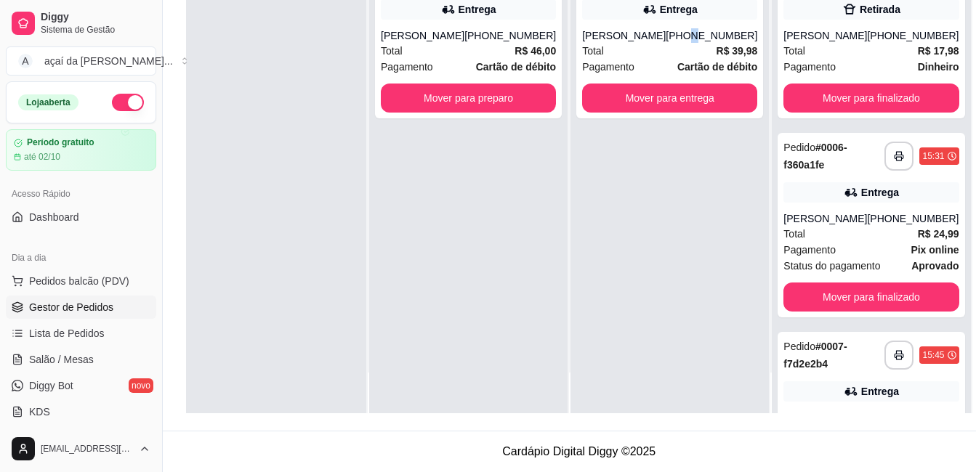
click at [681, 43] on div "[PHONE_NUMBER]" at bounding box center [711, 35] width 92 height 15
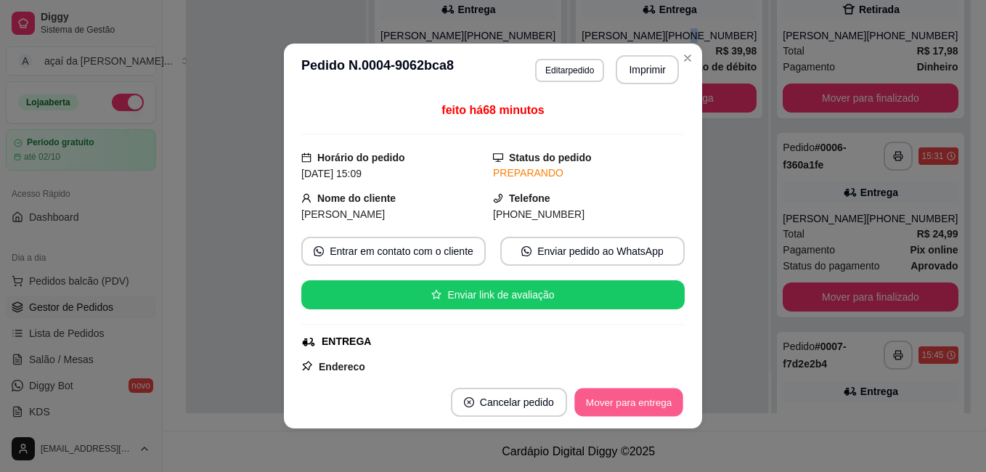
click at [628, 406] on button "Mover para entrega" at bounding box center [629, 403] width 109 height 28
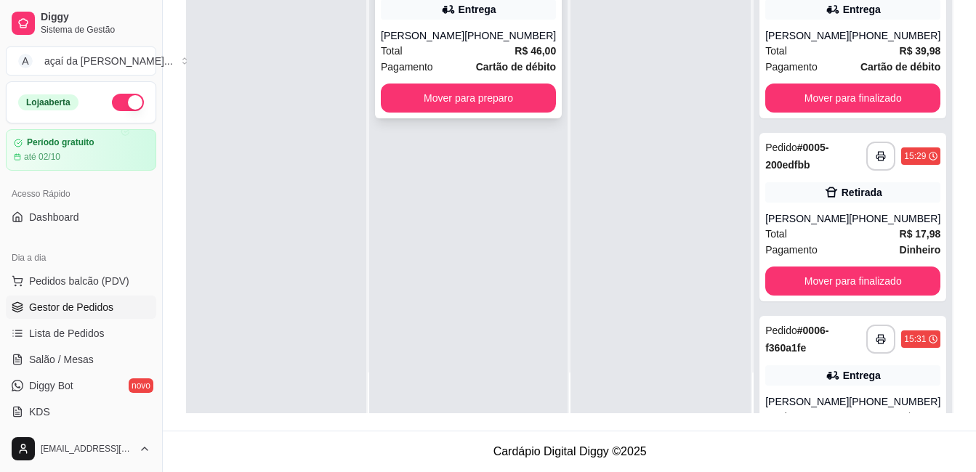
click at [442, 52] on div "Total R$ 46,00" at bounding box center [468, 51] width 175 height 16
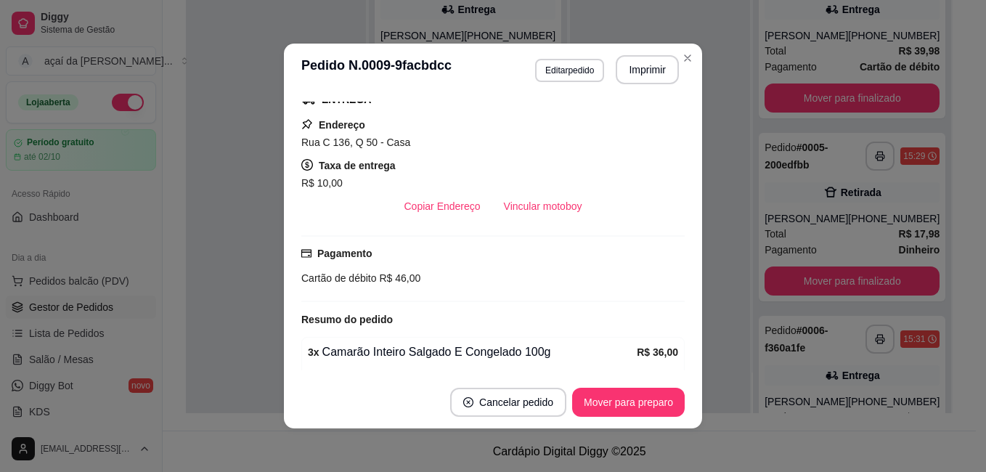
scroll to position [291, 0]
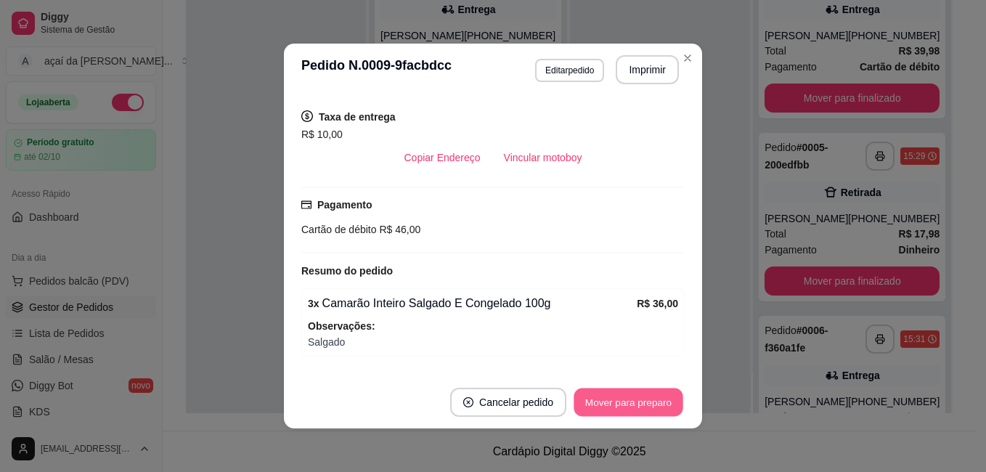
click at [608, 399] on button "Mover para preparo" at bounding box center [628, 403] width 109 height 28
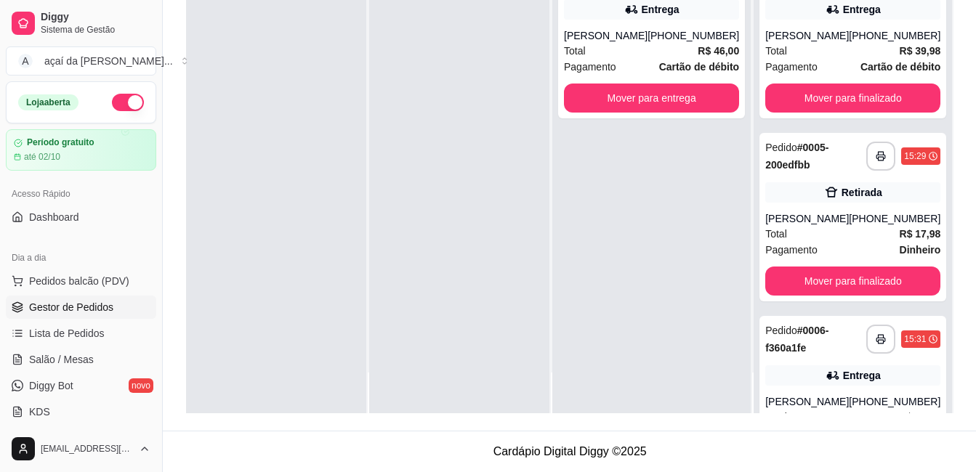
click at [680, 61] on strong "Cartão de débito" at bounding box center [699, 67] width 80 height 12
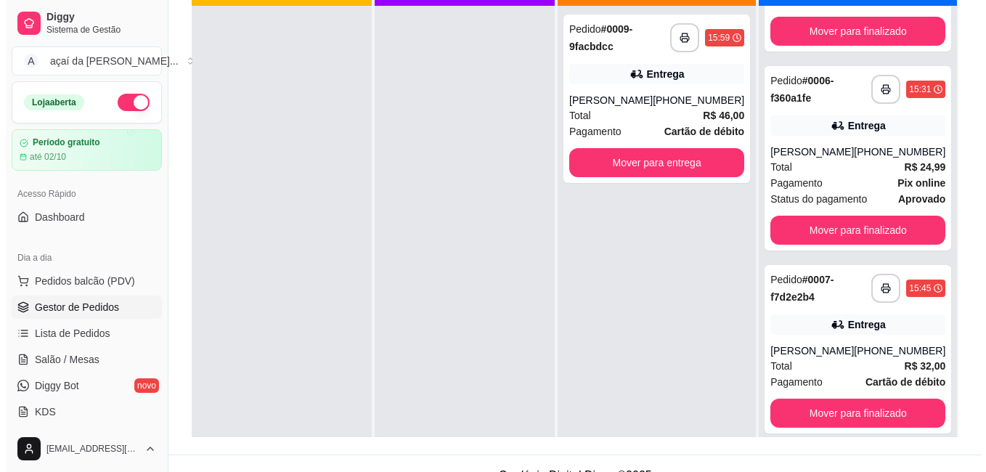
scroll to position [222, 0]
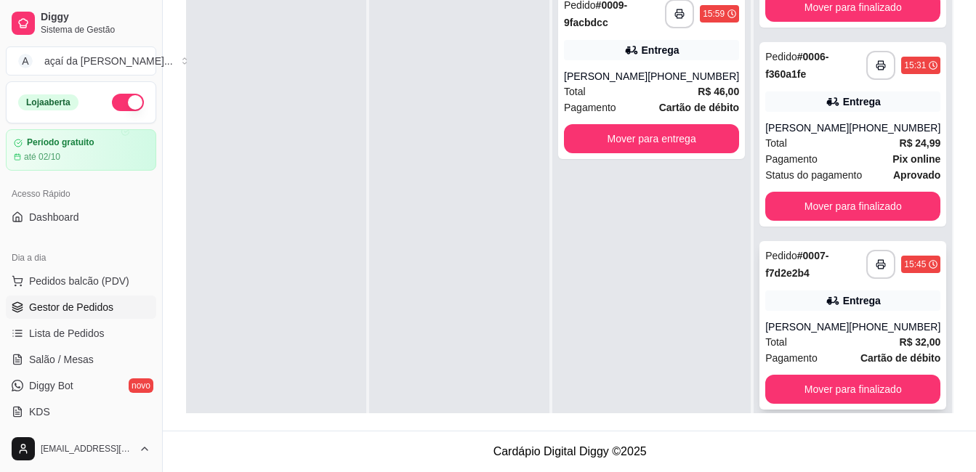
click at [836, 334] on div "[PERSON_NAME]" at bounding box center [807, 327] width 84 height 15
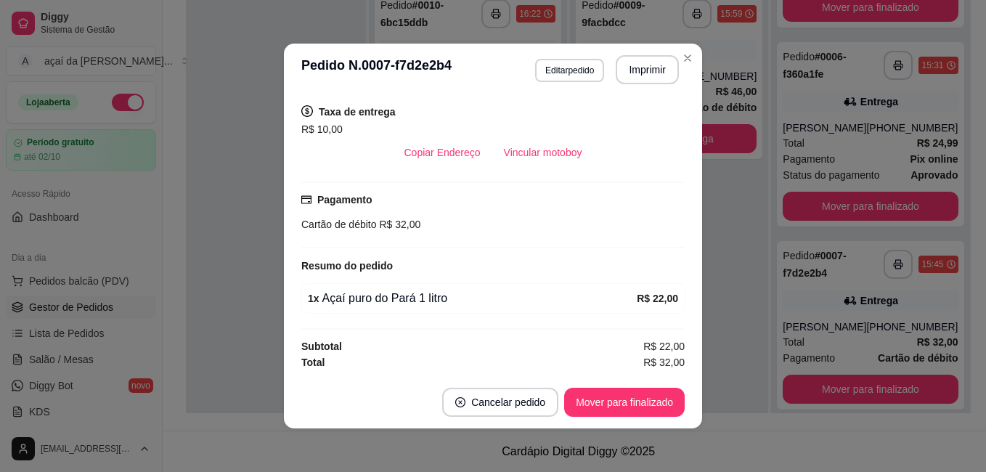
scroll to position [3, 0]
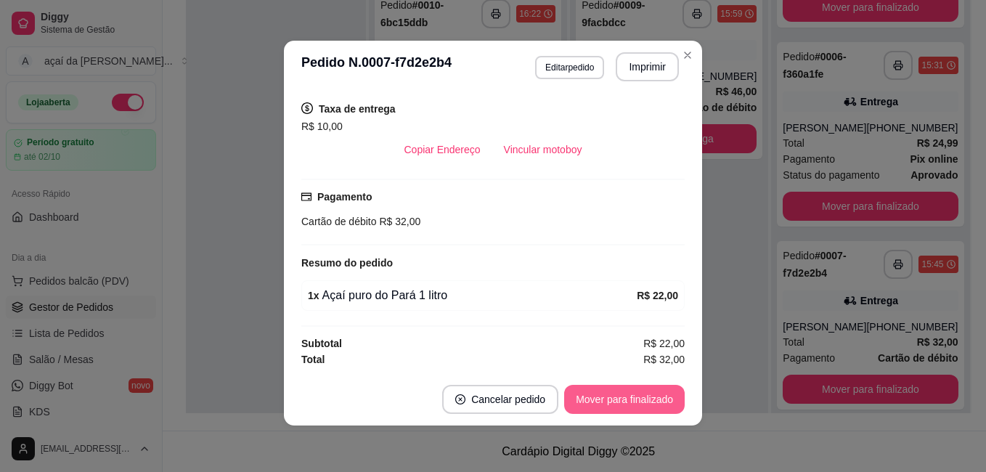
click at [638, 402] on button "Mover para finalizado" at bounding box center [624, 399] width 121 height 29
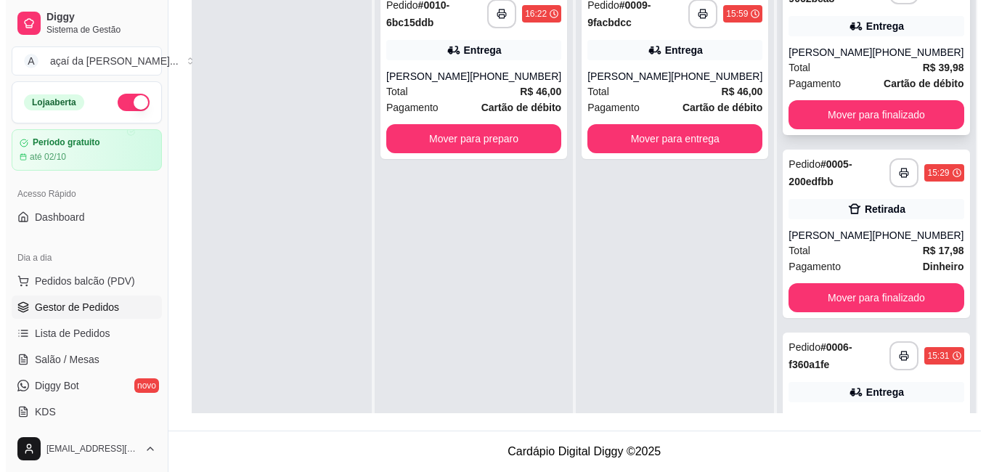
scroll to position [0, 0]
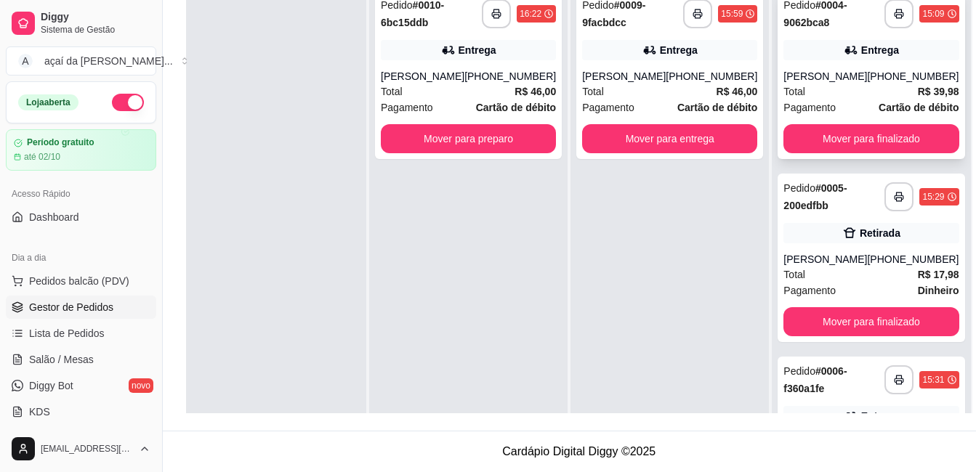
click at [830, 84] on div "[PERSON_NAME]" at bounding box center [825, 76] width 84 height 15
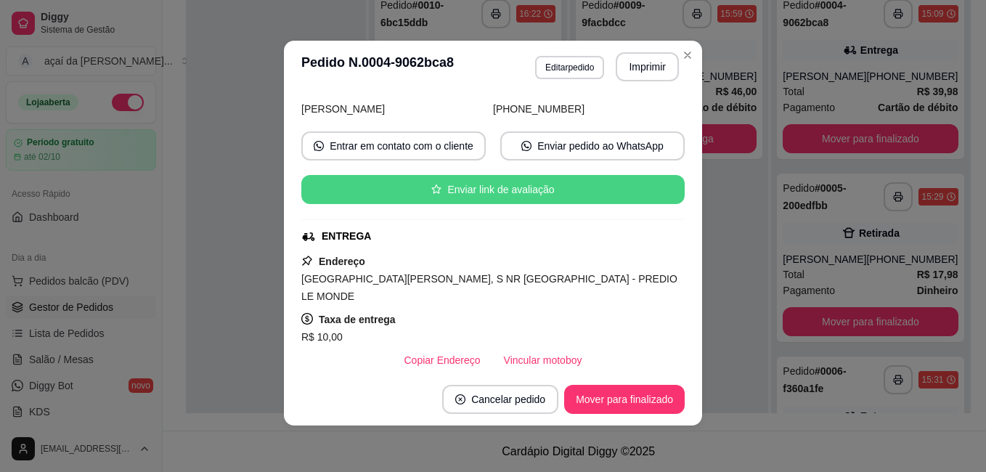
scroll to position [6, 0]
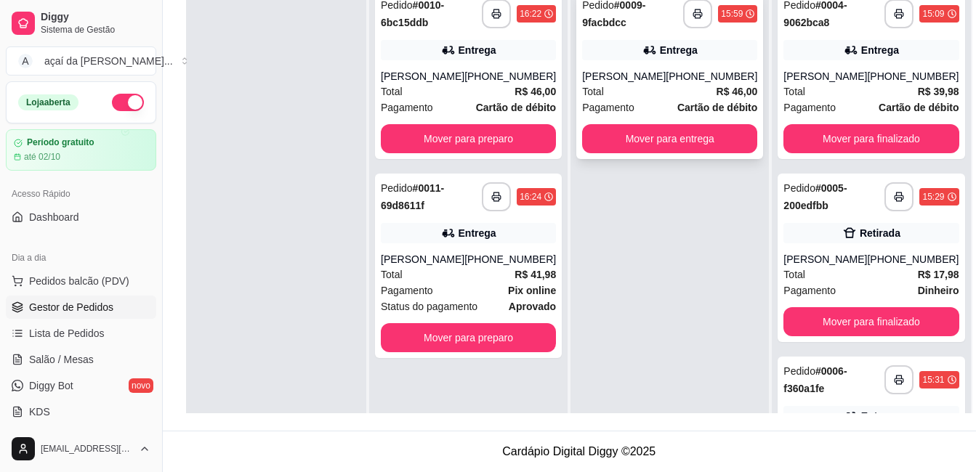
click at [687, 52] on div "Entrega" at bounding box center [669, 50] width 175 height 20
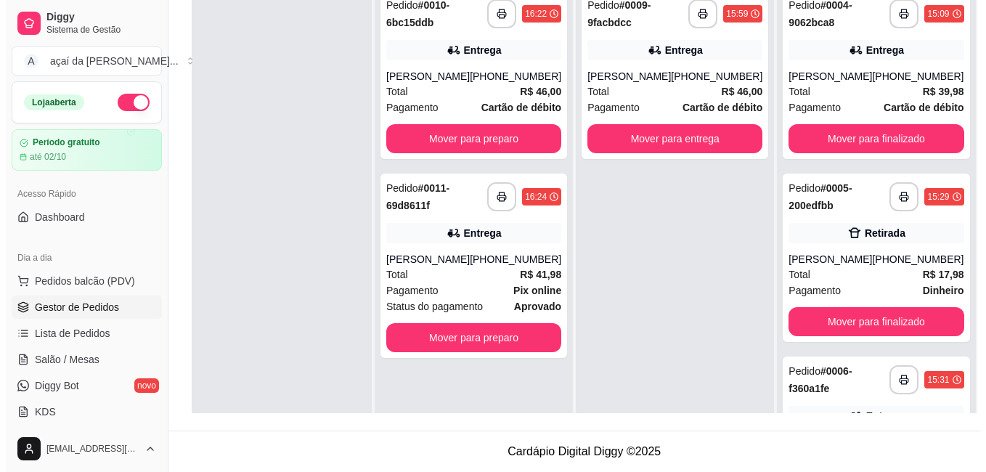
scroll to position [125, 0]
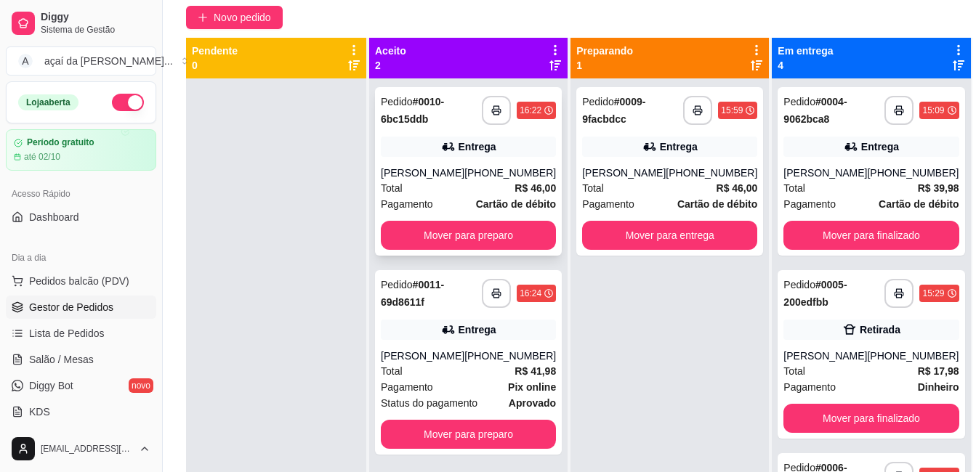
click at [500, 168] on div "[PHONE_NUMBER]" at bounding box center [510, 173] width 92 height 15
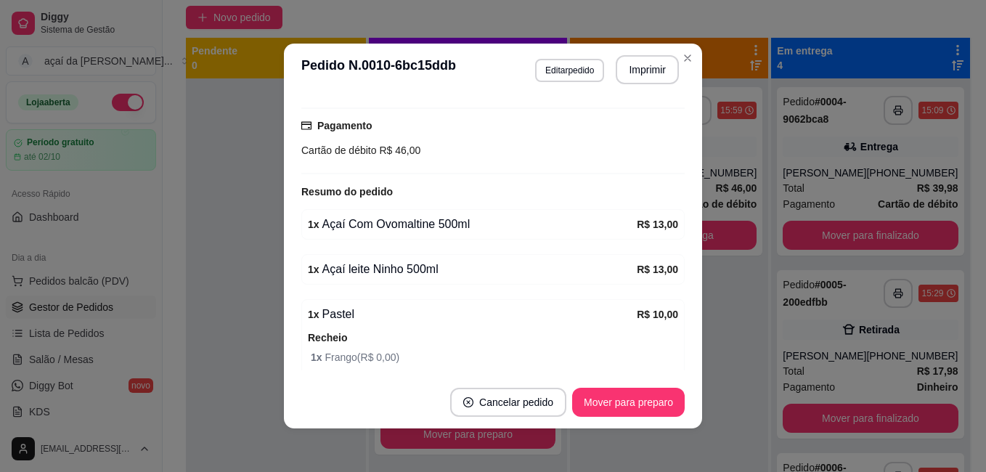
scroll to position [412, 0]
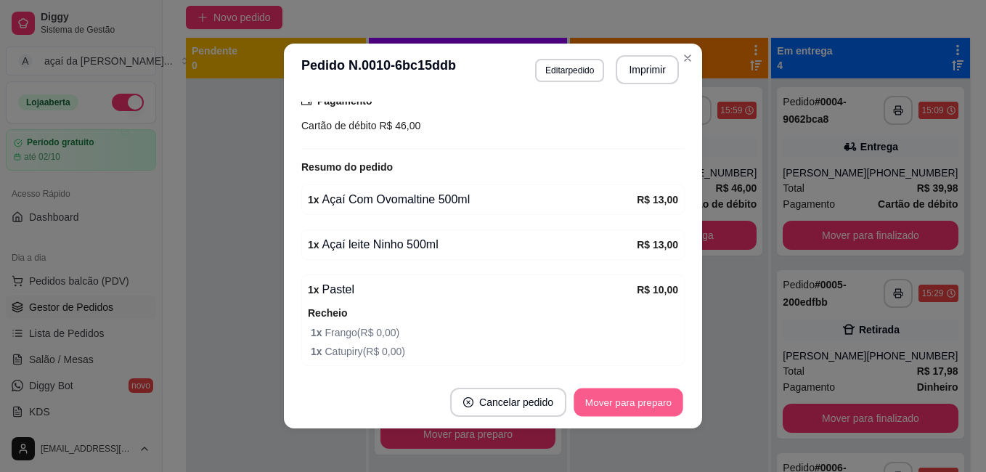
click at [626, 399] on button "Mover para preparo" at bounding box center [628, 403] width 109 height 28
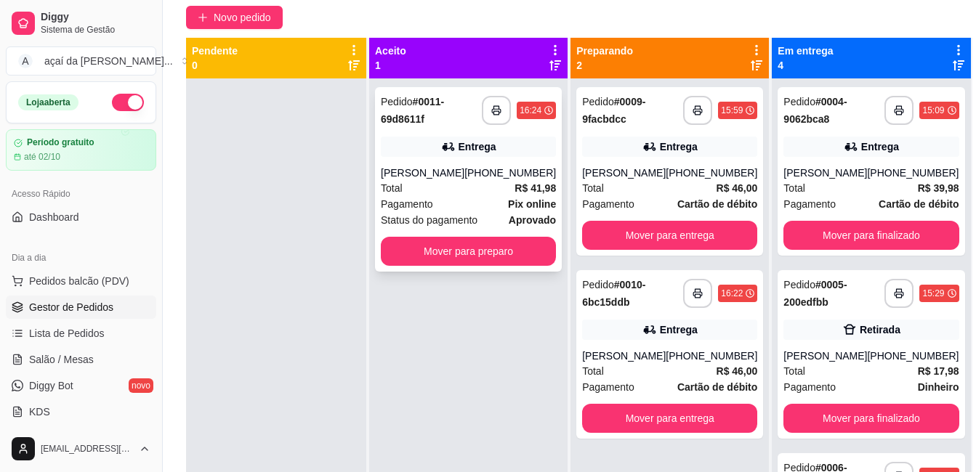
click at [482, 180] on div "[PHONE_NUMBER]" at bounding box center [510, 173] width 92 height 15
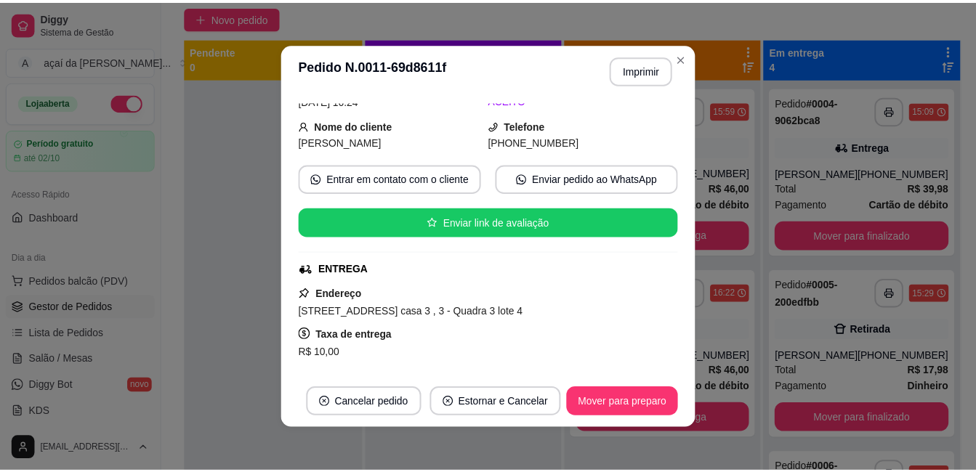
scroll to position [0, 0]
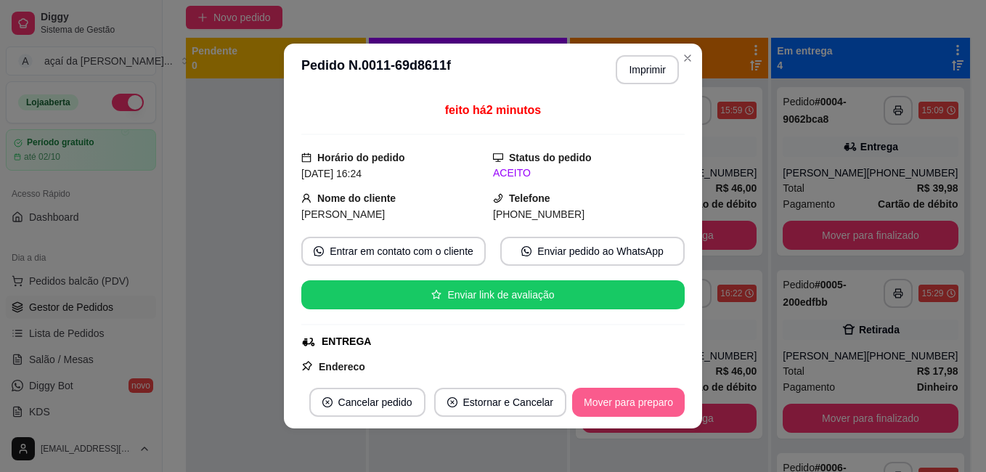
click at [635, 405] on button "Mover para preparo" at bounding box center [628, 402] width 113 height 29
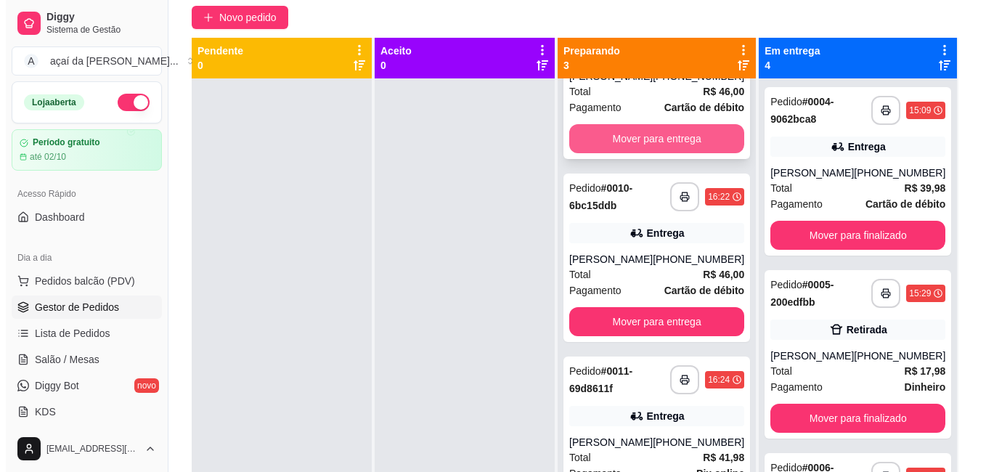
scroll to position [122, 0]
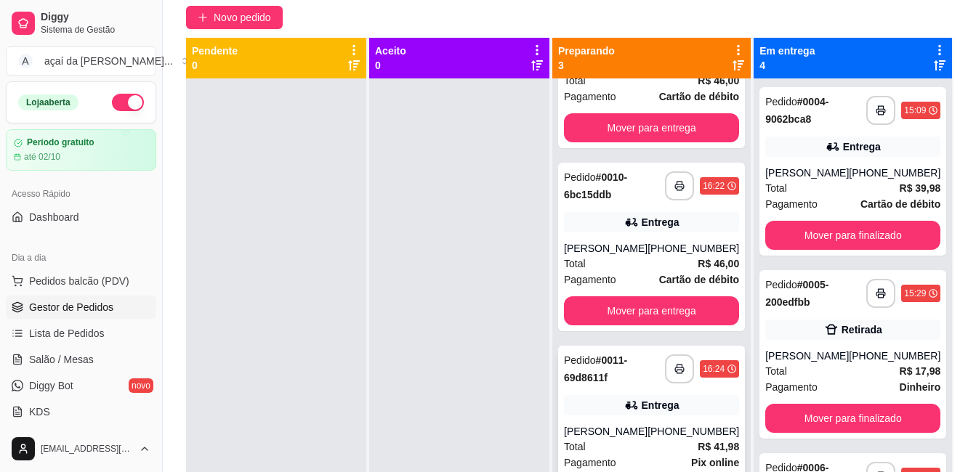
click at [699, 401] on div "**********" at bounding box center [651, 438] width 187 height 184
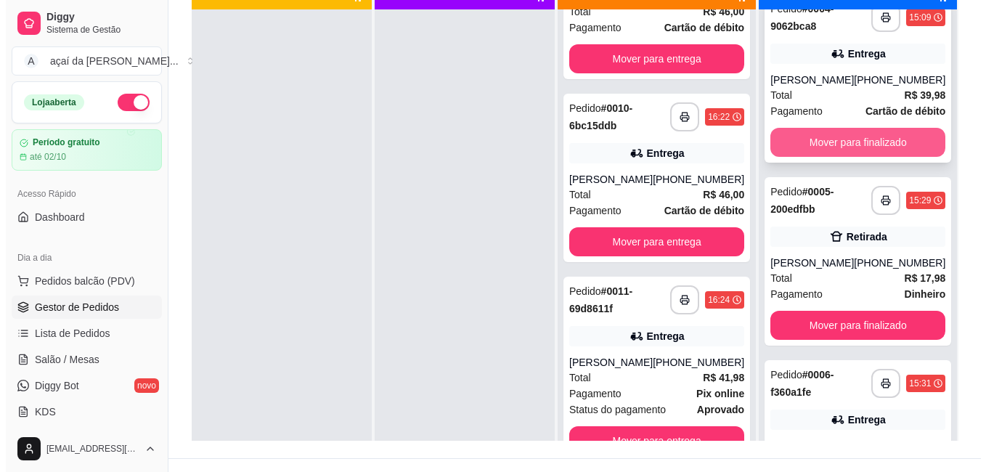
scroll to position [0, 0]
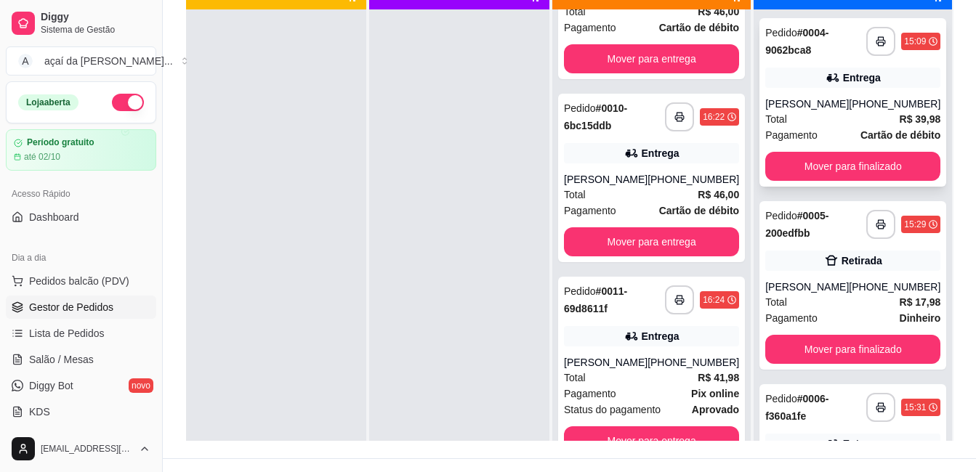
click at [823, 127] on div "Total R$ 39,98" at bounding box center [852, 119] width 175 height 16
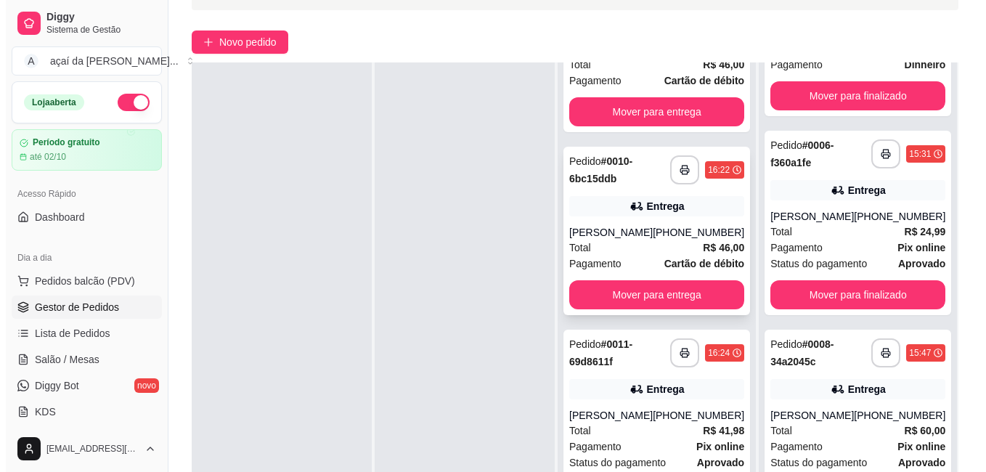
scroll to position [222, 0]
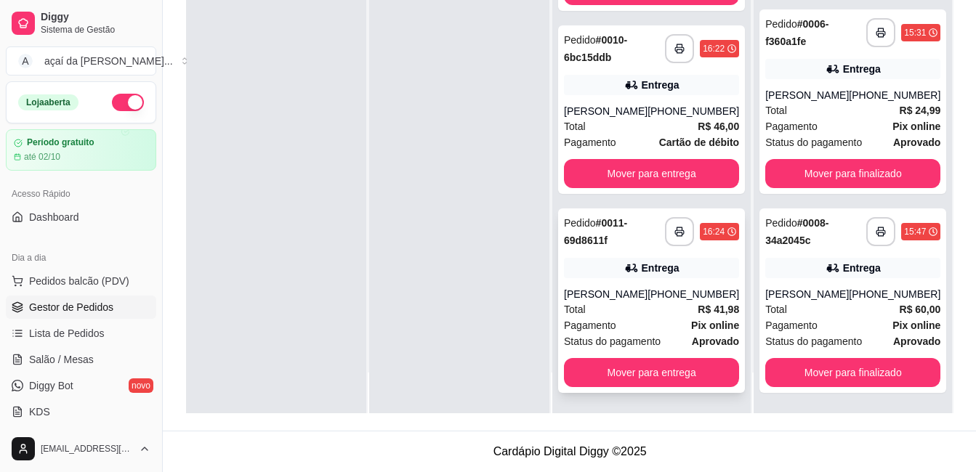
click at [600, 227] on strong "# 0011-69d8611f" at bounding box center [595, 231] width 63 height 29
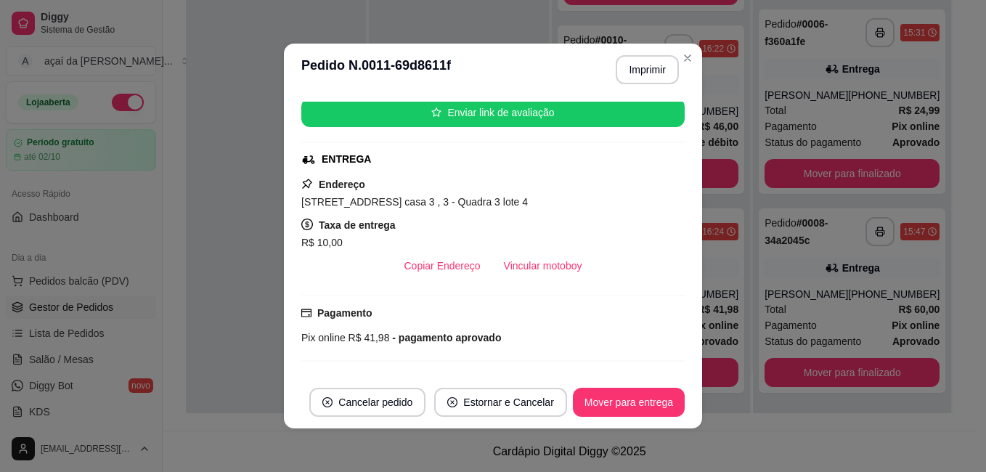
scroll to position [134, 0]
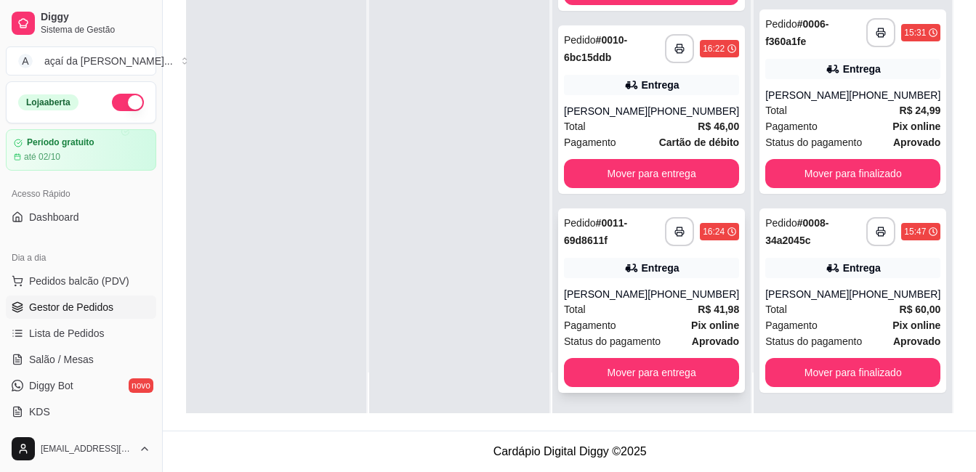
click at [633, 291] on div "[PERSON_NAME]" at bounding box center [606, 294] width 84 height 15
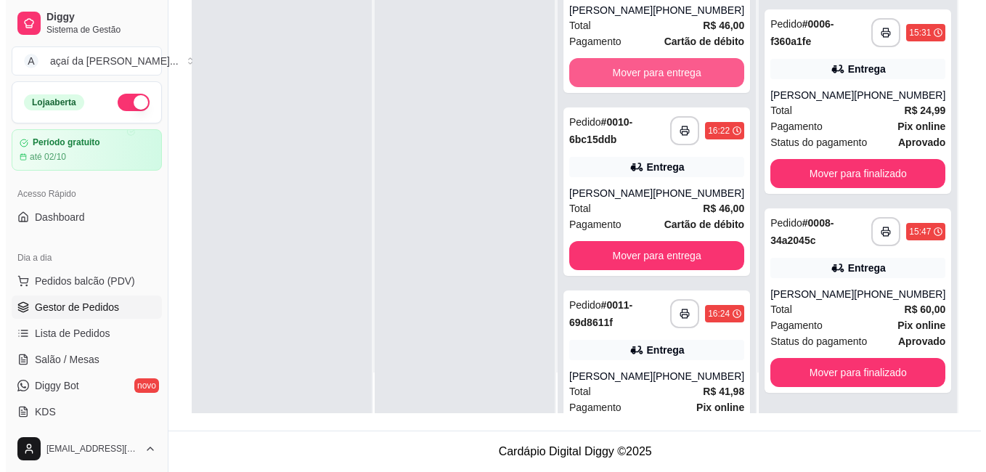
scroll to position [0, 0]
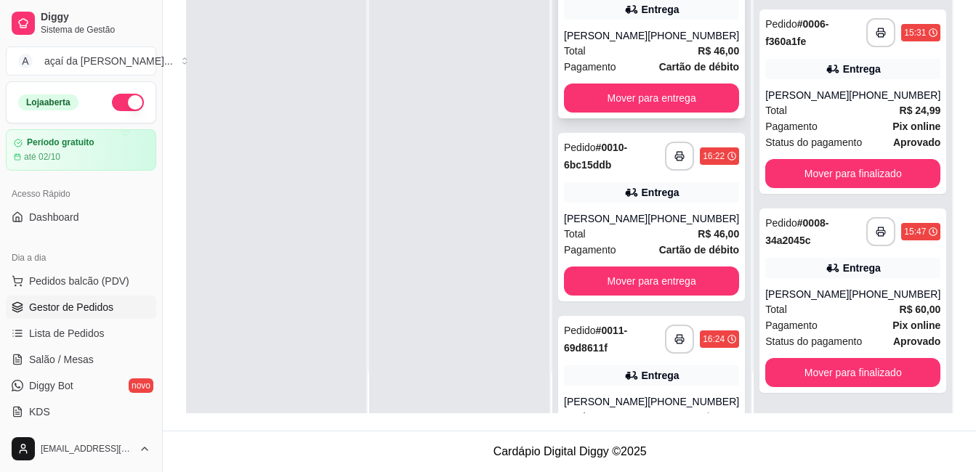
click at [651, 48] on div "Total R$ 46,00" at bounding box center [651, 51] width 175 height 16
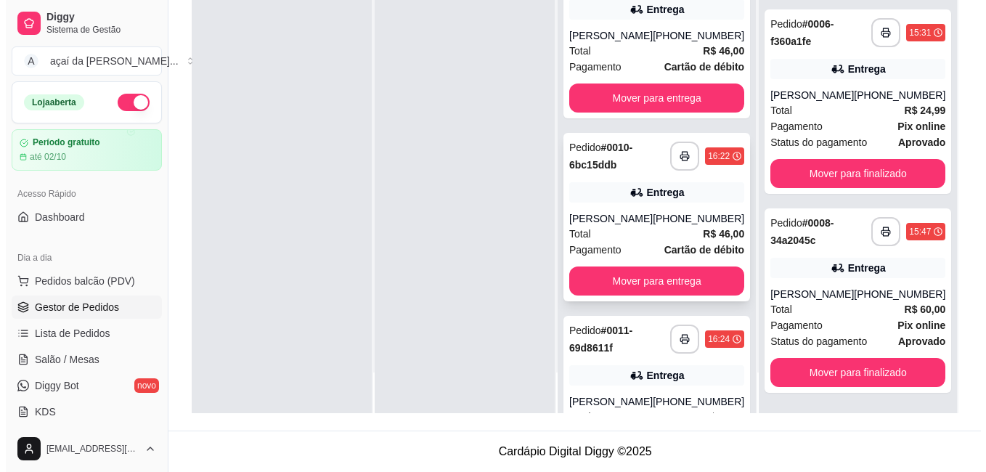
scroll to position [121, 0]
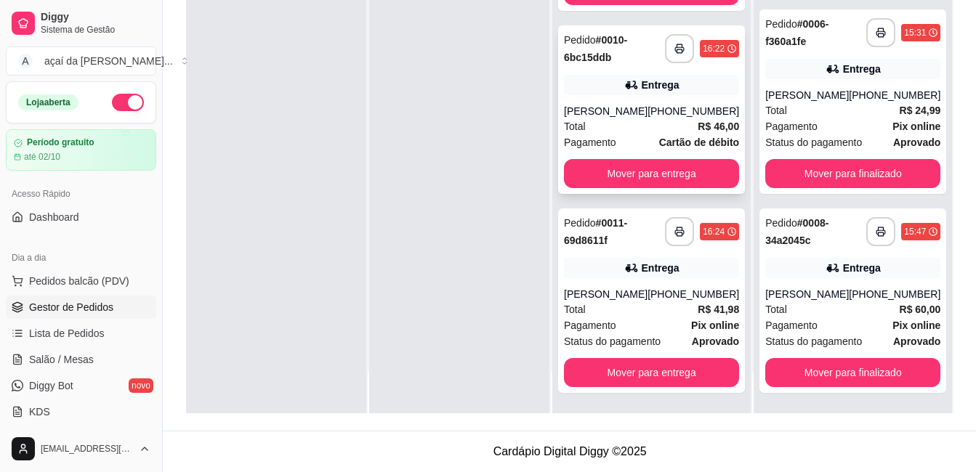
click at [667, 104] on div "[PHONE_NUMBER]" at bounding box center [693, 111] width 92 height 15
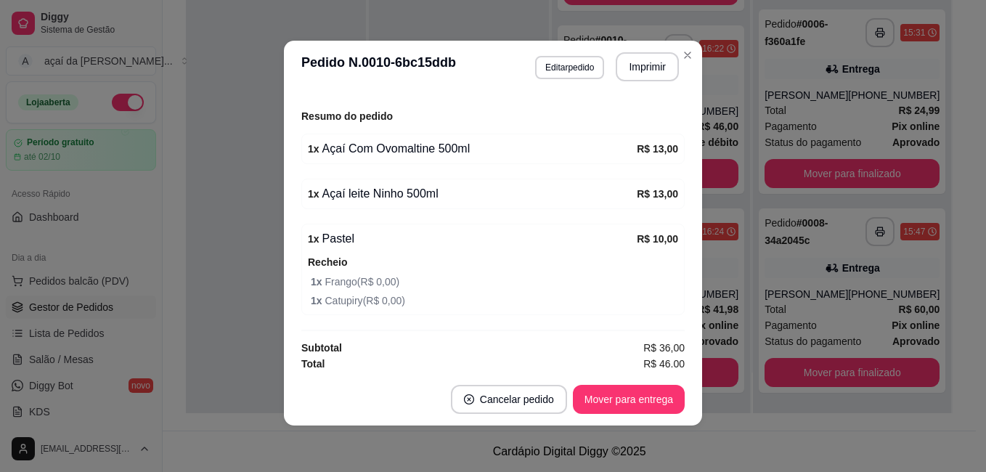
scroll to position [464, 0]
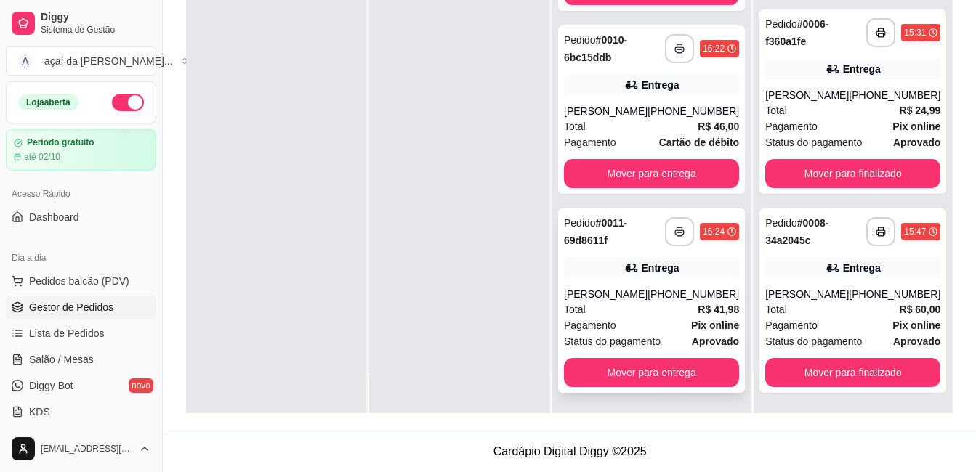
click at [616, 323] on span "Pagamento" at bounding box center [590, 325] width 52 height 16
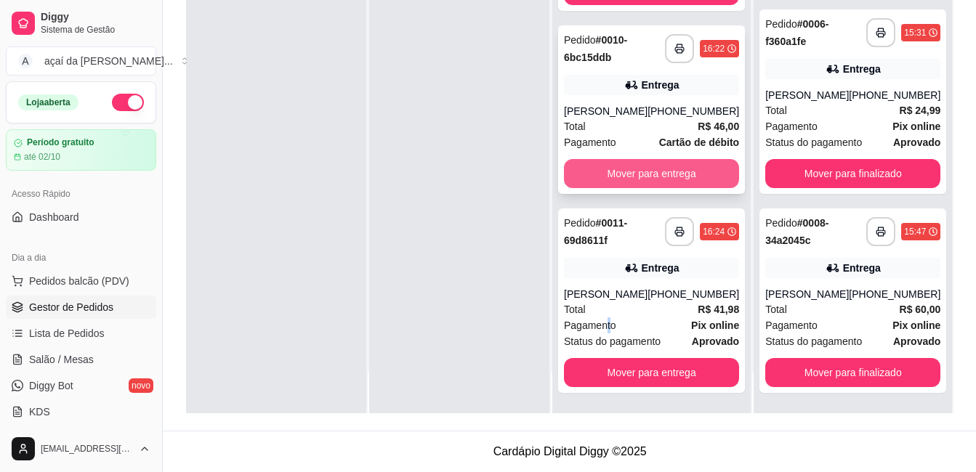
scroll to position [73, 0]
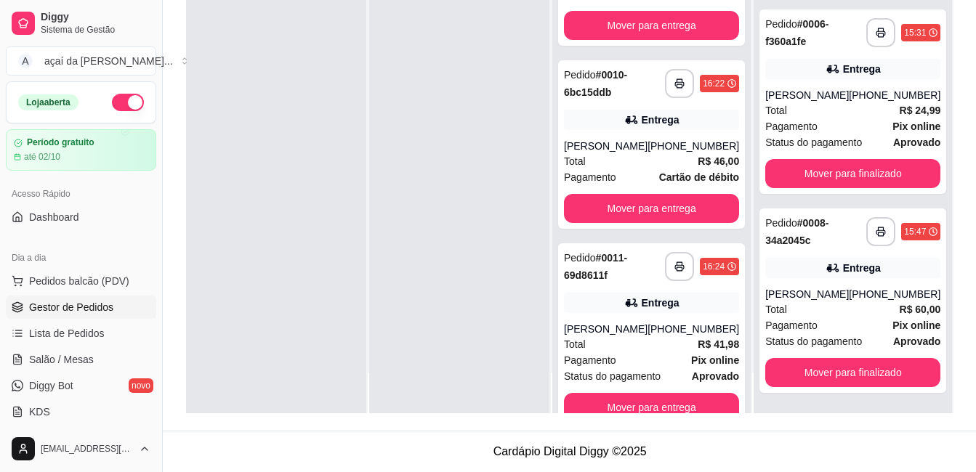
click at [304, 190] on div at bounding box center [276, 177] width 180 height 472
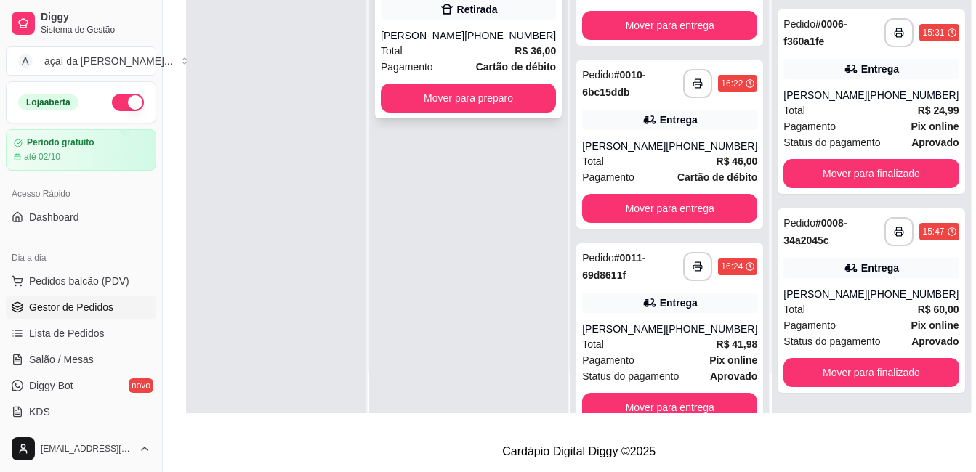
click at [461, 85] on div "**********" at bounding box center [468, 34] width 187 height 169
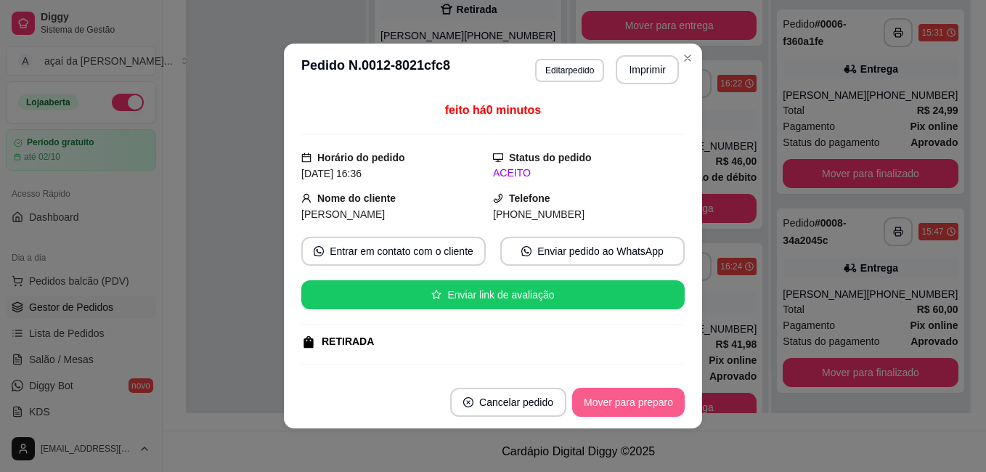
click at [657, 392] on footer "Cancelar pedido Mover para preparo" at bounding box center [493, 402] width 418 height 52
click at [659, 397] on button "Mover para preparo" at bounding box center [628, 403] width 109 height 28
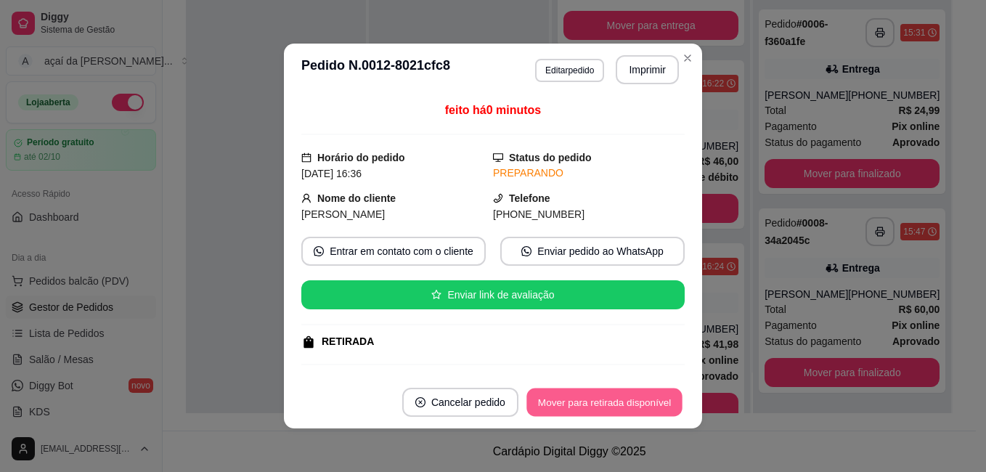
click at [622, 400] on button "Mover para retirada disponível" at bounding box center [604, 403] width 155 height 28
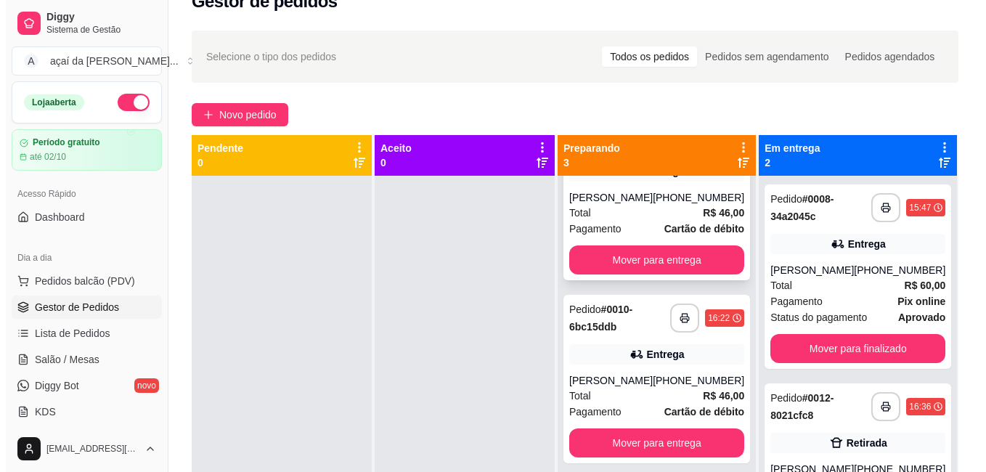
scroll to position [0, 0]
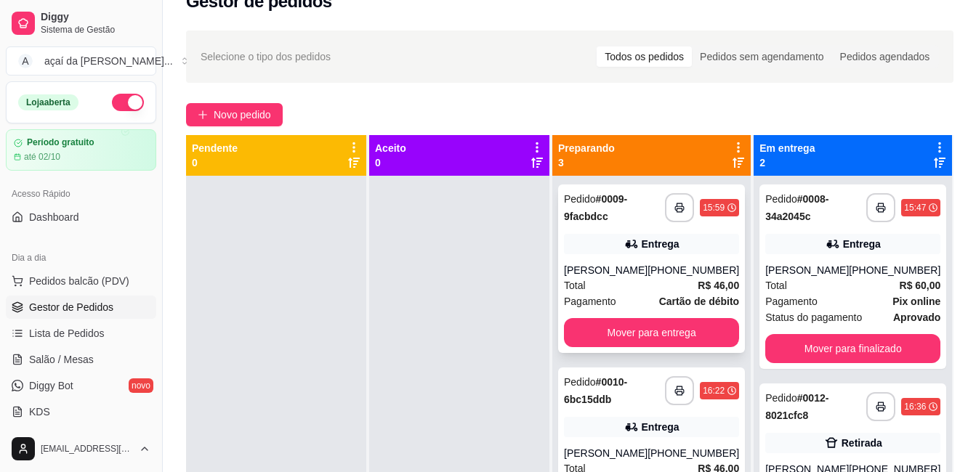
click at [617, 238] on div "Entrega" at bounding box center [651, 244] width 175 height 20
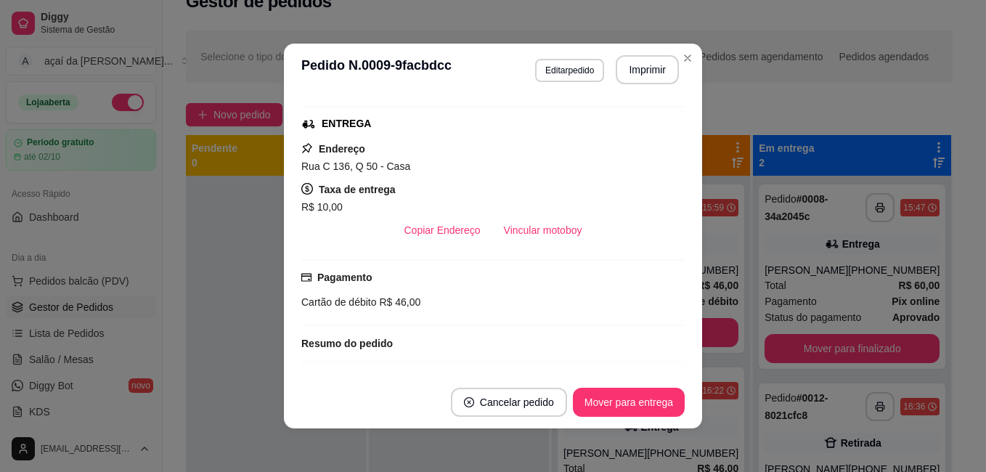
scroll to position [145, 0]
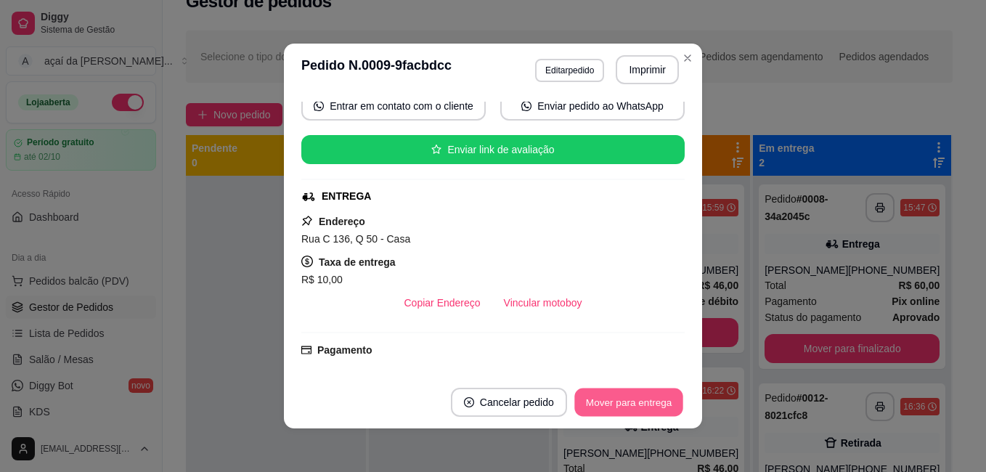
click at [612, 392] on button "Mover para entrega" at bounding box center [629, 403] width 109 height 28
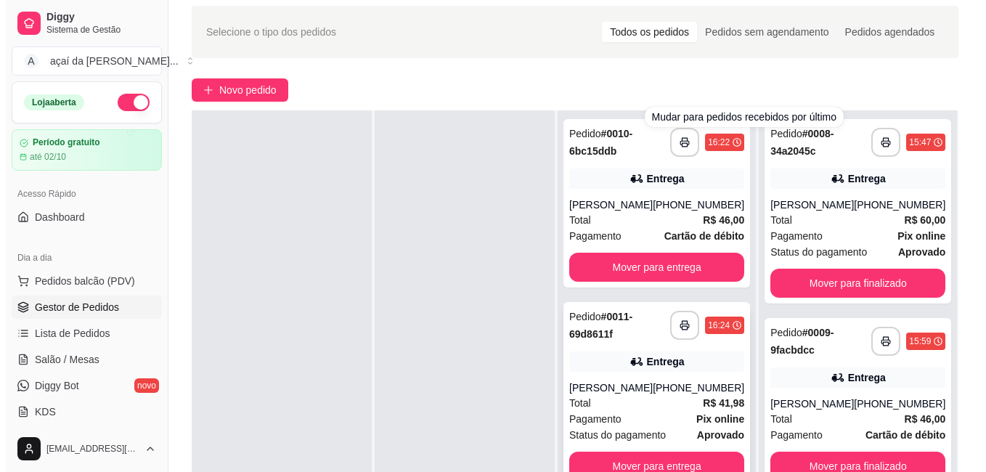
scroll to position [76, 0]
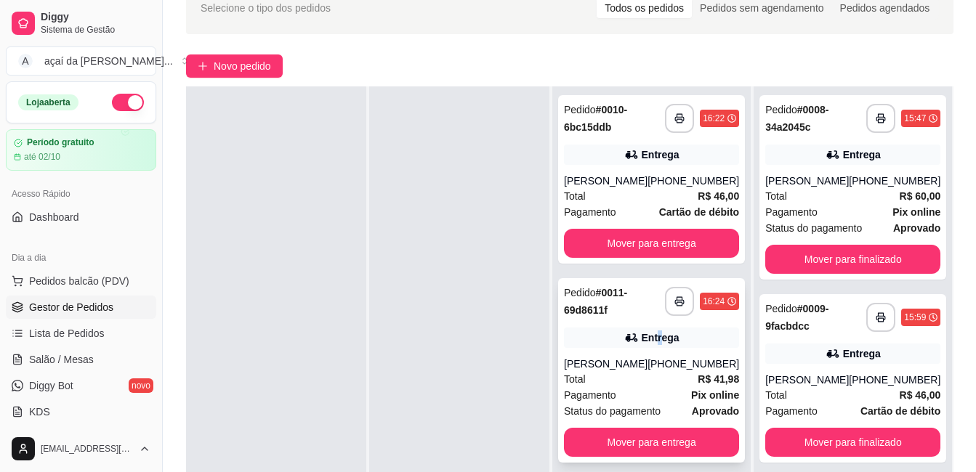
click at [665, 339] on div "Entrega" at bounding box center [660, 337] width 38 height 15
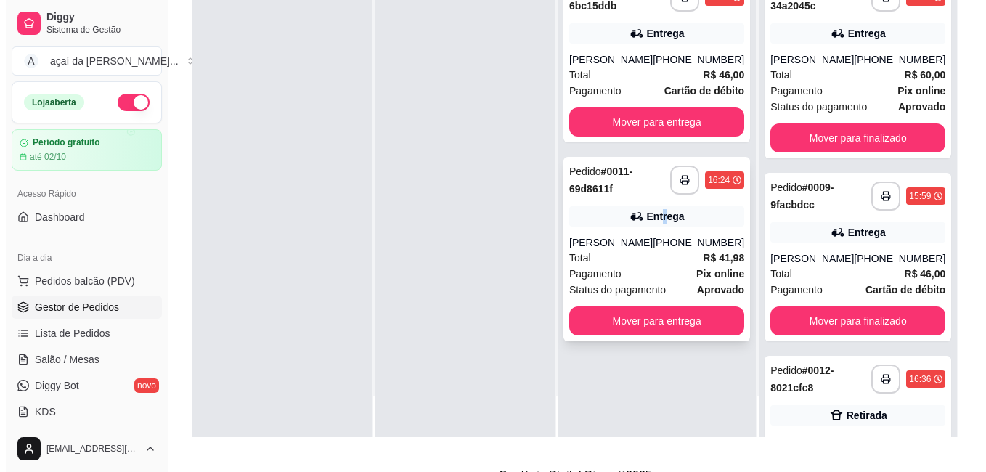
scroll to position [222, 0]
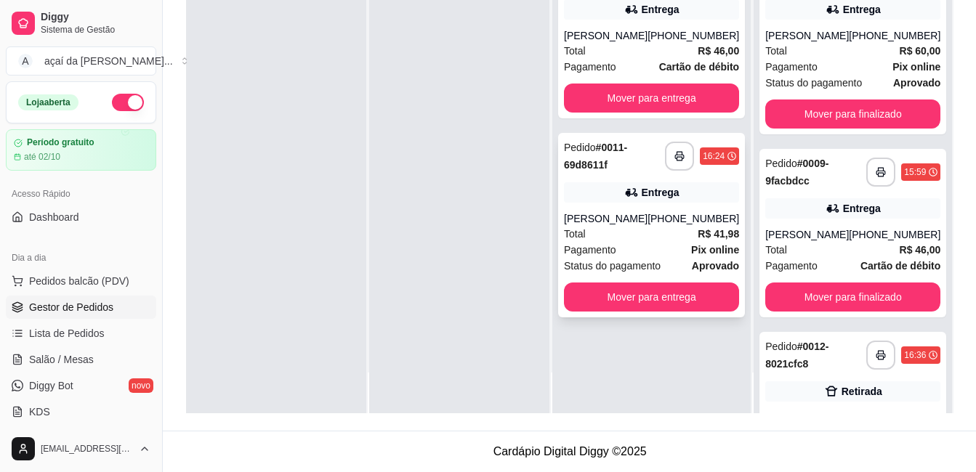
click at [619, 206] on div "**********" at bounding box center [651, 225] width 187 height 184
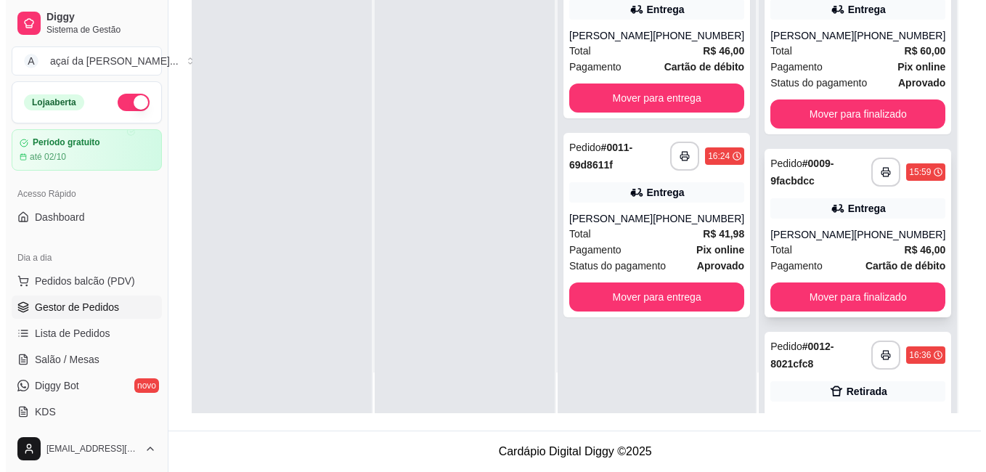
scroll to position [108, 0]
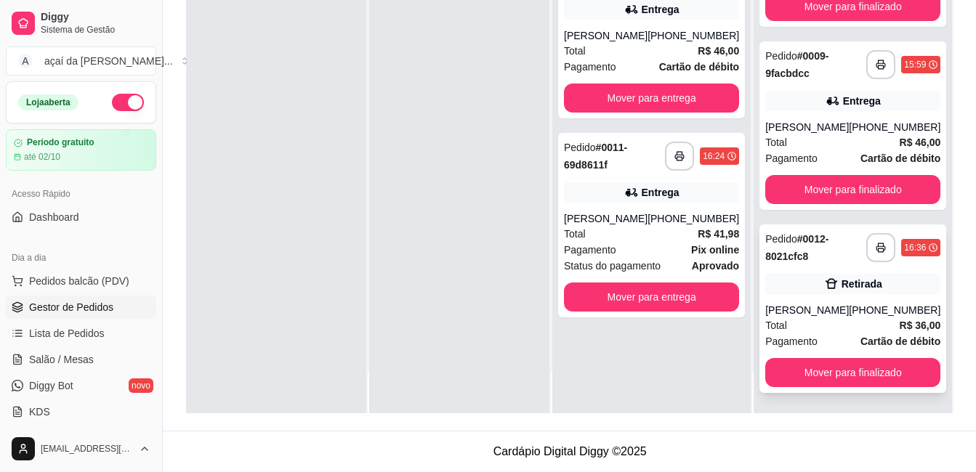
click at [777, 251] on strong "# 0012-8021cfc8" at bounding box center [796, 247] width 63 height 29
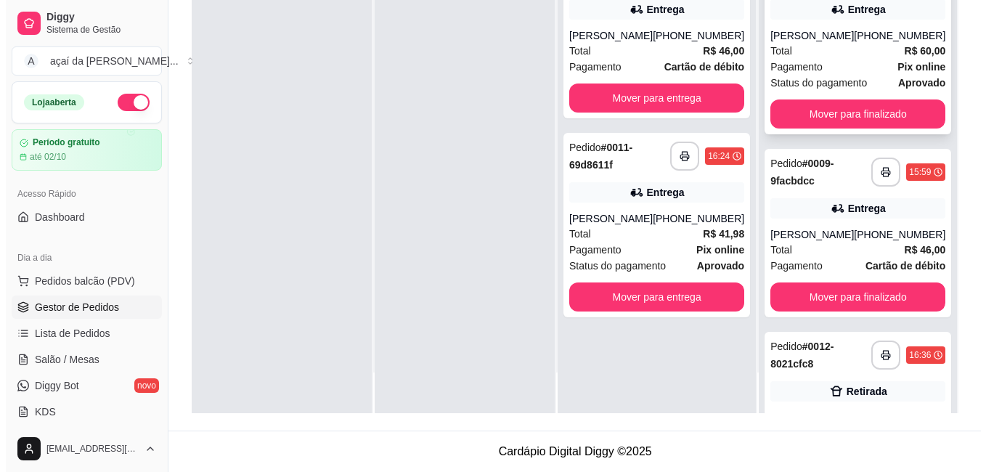
scroll to position [17, 0]
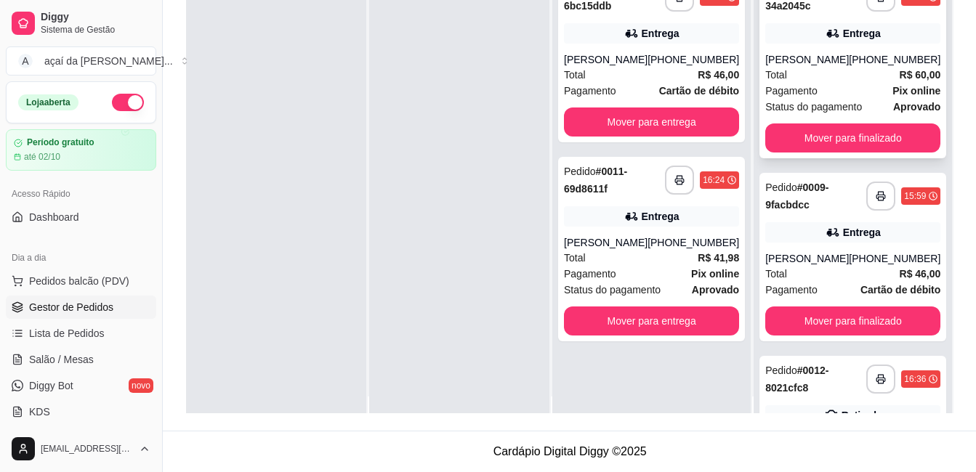
click at [795, 54] on div "[PERSON_NAME]" at bounding box center [807, 59] width 84 height 15
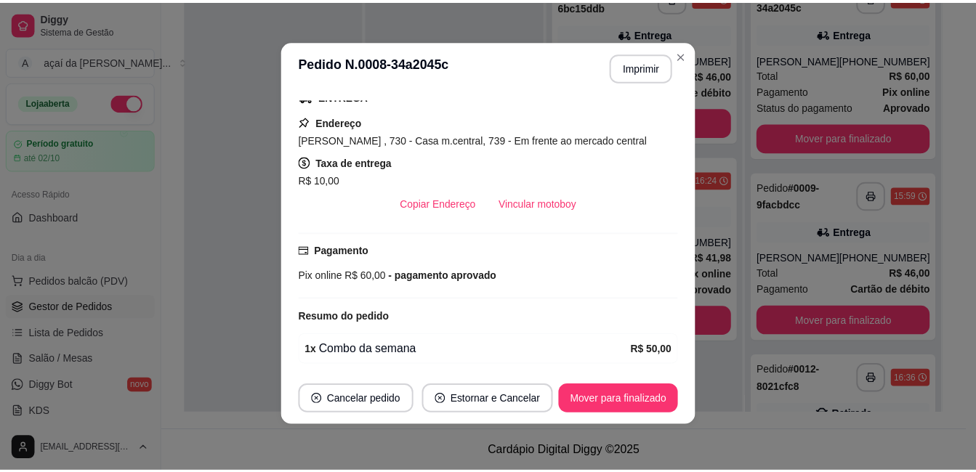
scroll to position [296, 0]
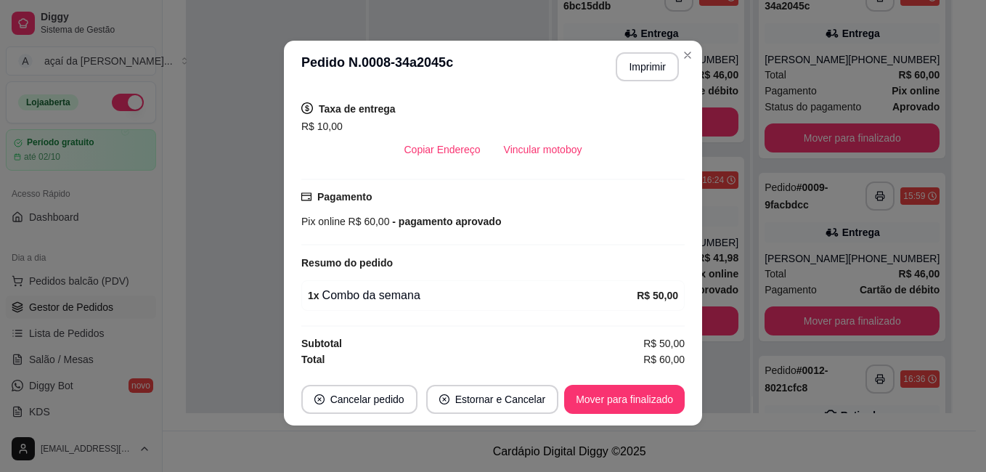
click at [691, 45] on header "**********" at bounding box center [493, 67] width 418 height 52
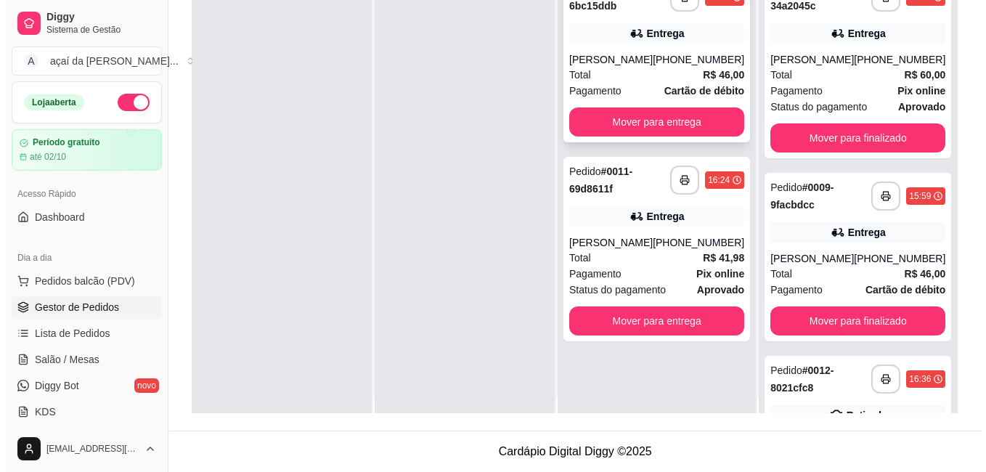
scroll to position [0, 0]
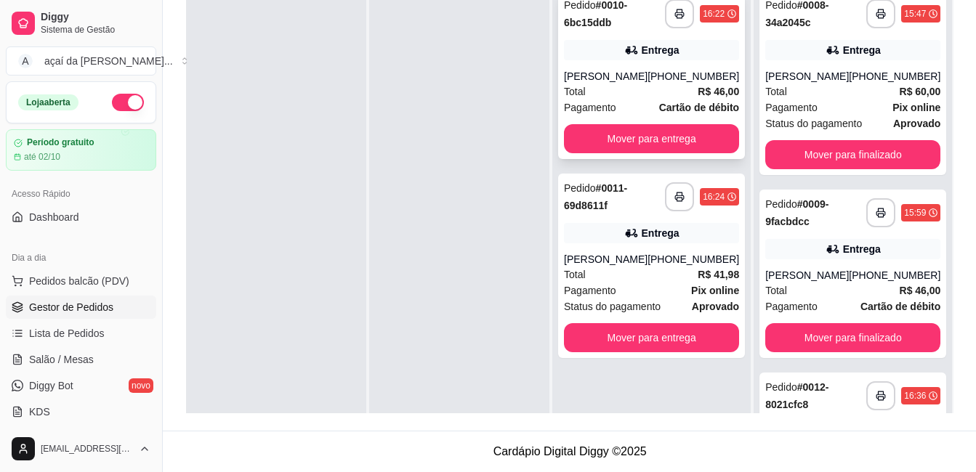
click at [637, 39] on div "**********" at bounding box center [651, 75] width 187 height 169
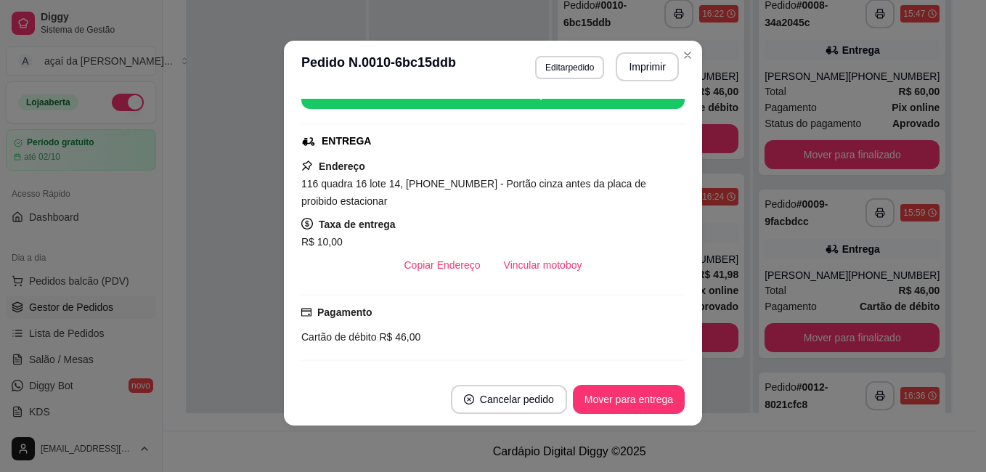
scroll to position [174, 0]
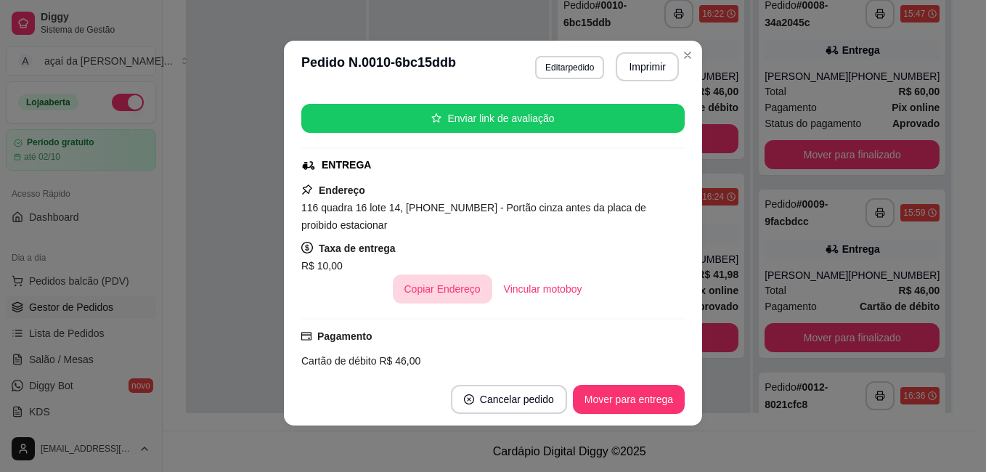
drag, startPoint x: 387, startPoint y: 282, endPoint x: 398, endPoint y: 253, distance: 31.0
drag, startPoint x: 398, startPoint y: 253, endPoint x: 347, endPoint y: 148, distance: 116.3
click at [340, 167] on div "ENTREGA" at bounding box center [346, 165] width 49 height 15
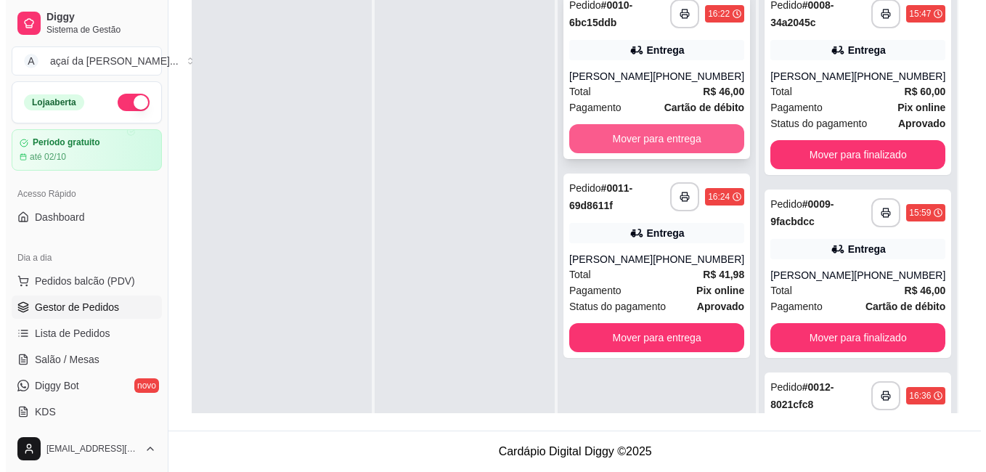
scroll to position [173, 0]
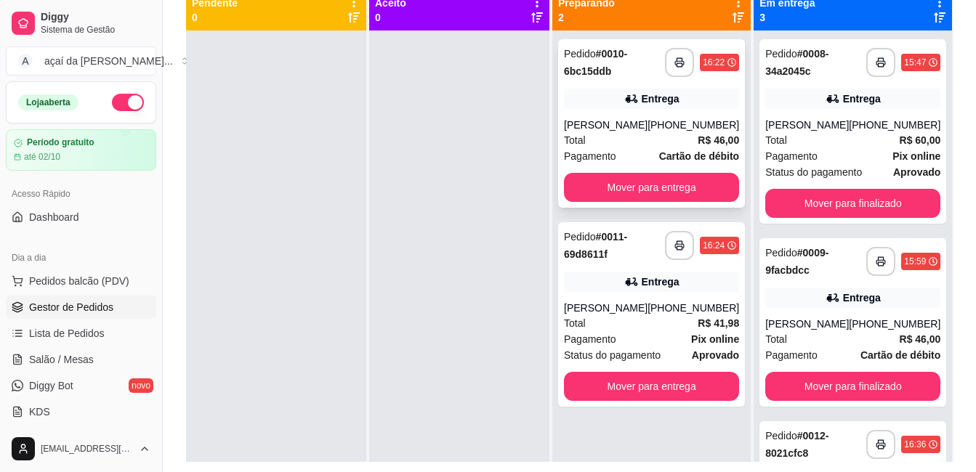
click at [652, 139] on div "Total R$ 46,00" at bounding box center [651, 140] width 175 height 16
click at [549, 380] on div at bounding box center [459, 267] width 180 height 472
click at [665, 305] on div "[PHONE_NUMBER]" at bounding box center [693, 308] width 92 height 15
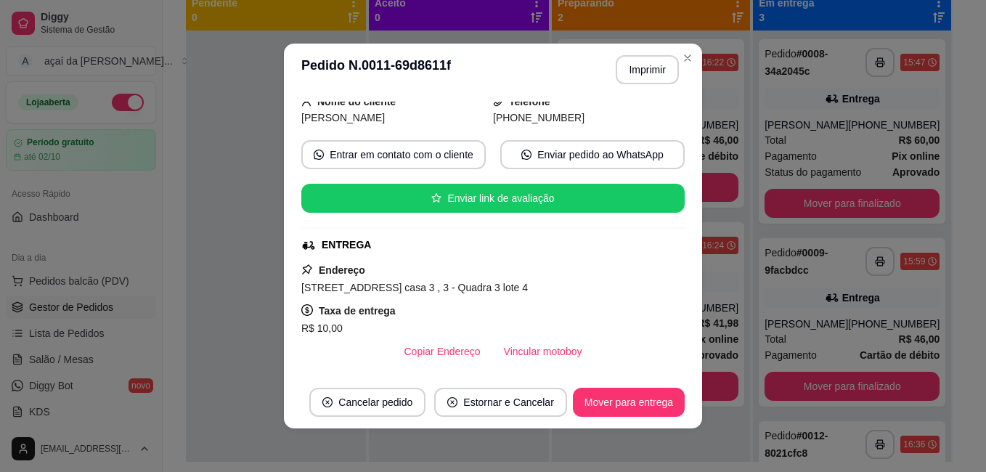
scroll to position [194, 0]
